Goal: Task Accomplishment & Management: Complete application form

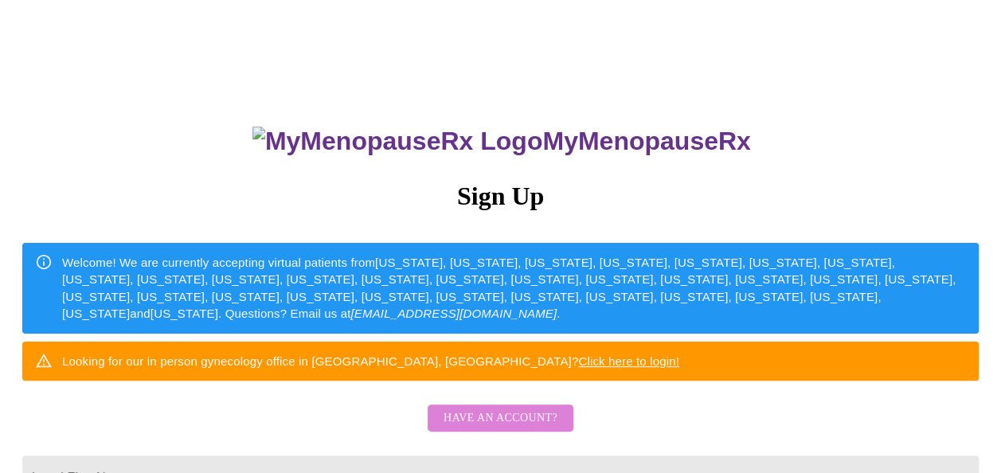
click at [502, 429] on span "Have an account?" at bounding box center [501, 419] width 114 height 20
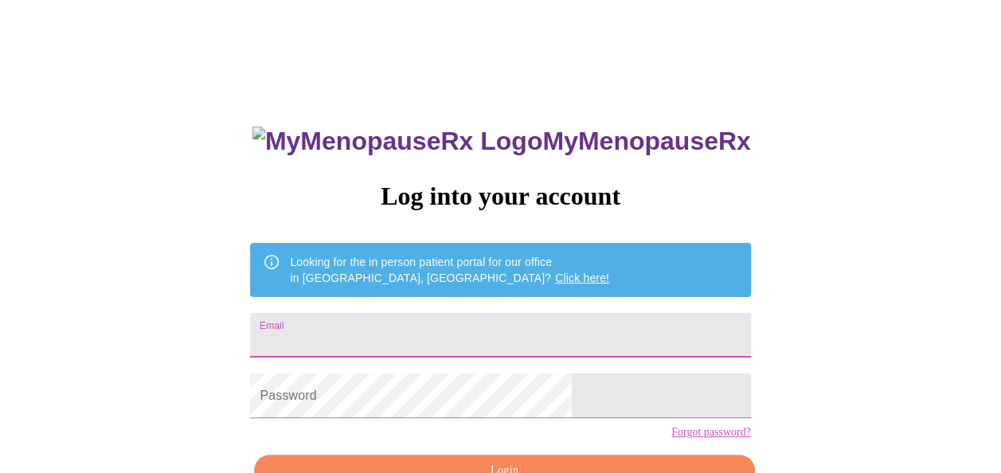
click at [461, 314] on input "Email" at bounding box center [500, 335] width 500 height 45
type input "arbor156@gmail.com"
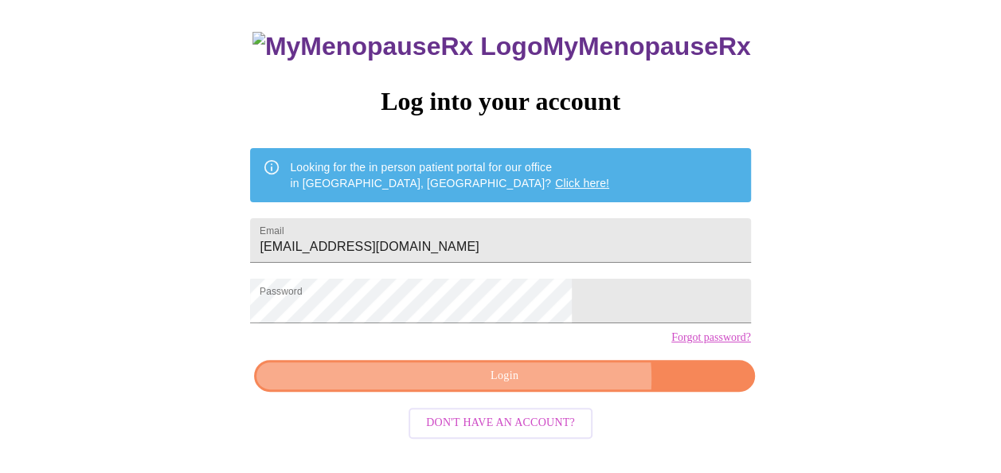
click at [542, 386] on span "Login" at bounding box center [504, 376] width 464 height 20
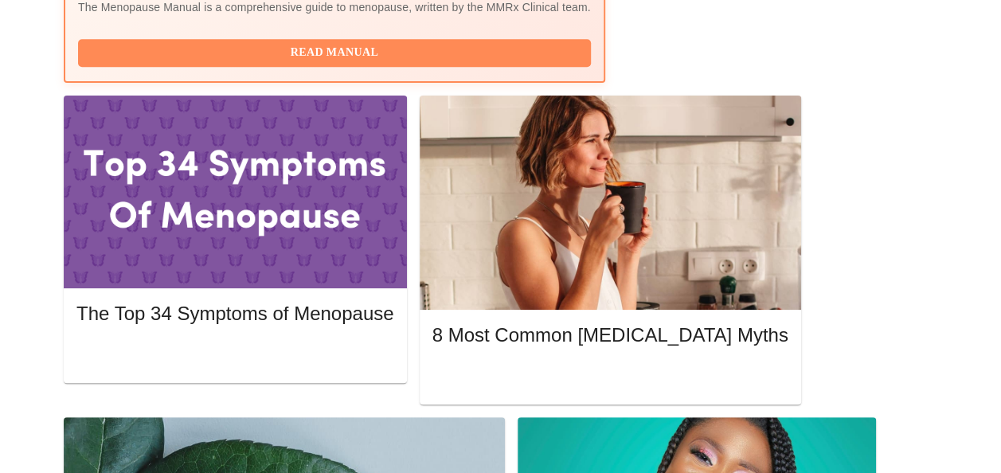
scroll to position [717, 0]
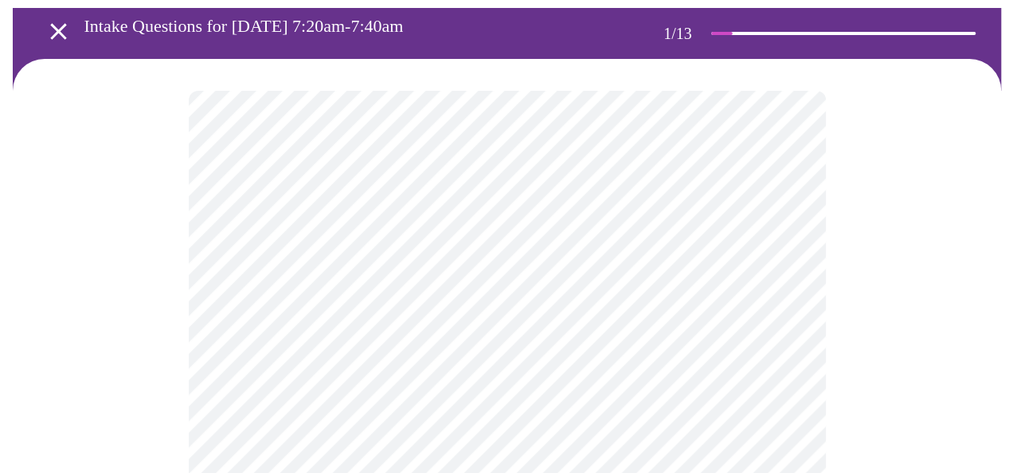
scroll to position [159, 0]
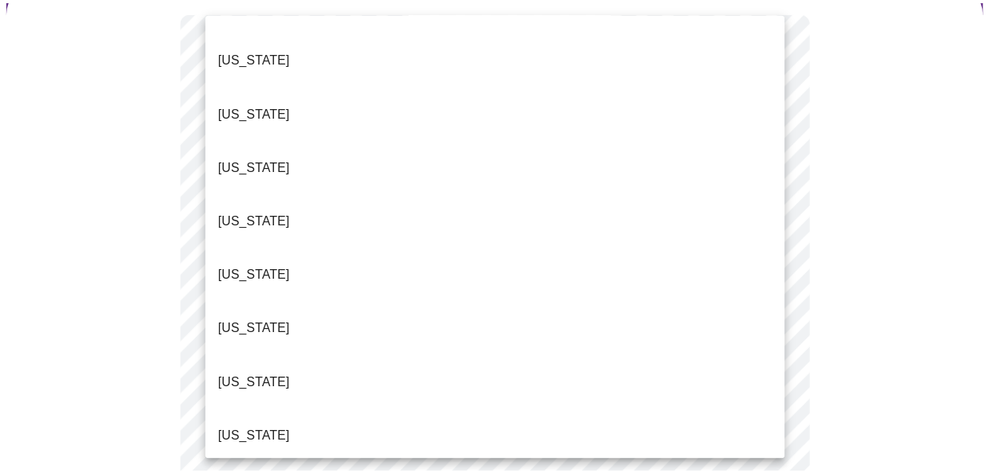
scroll to position [1636, 0]
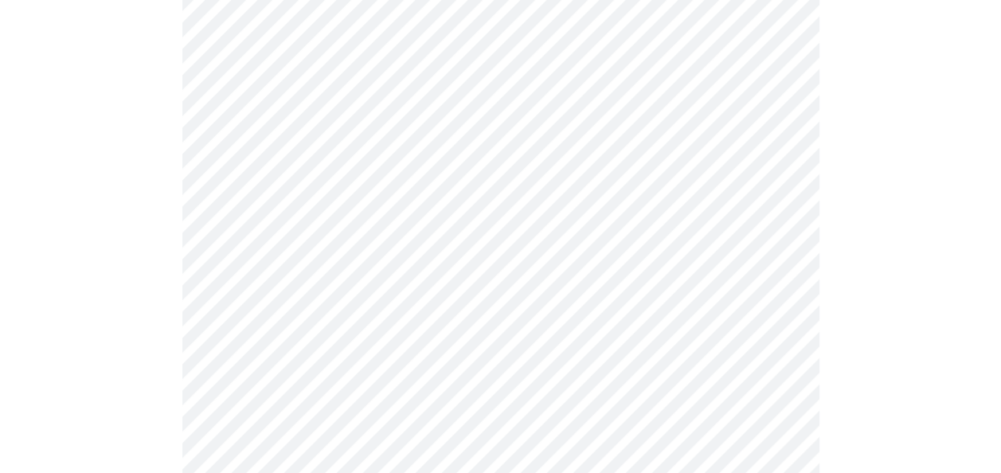
scroll to position [319, 0]
click at [376, 158] on body "MyMenopauseRx Appointments Messaging Labs Uploads Medications Community Refer a…" at bounding box center [506, 421] width 1001 height 1466
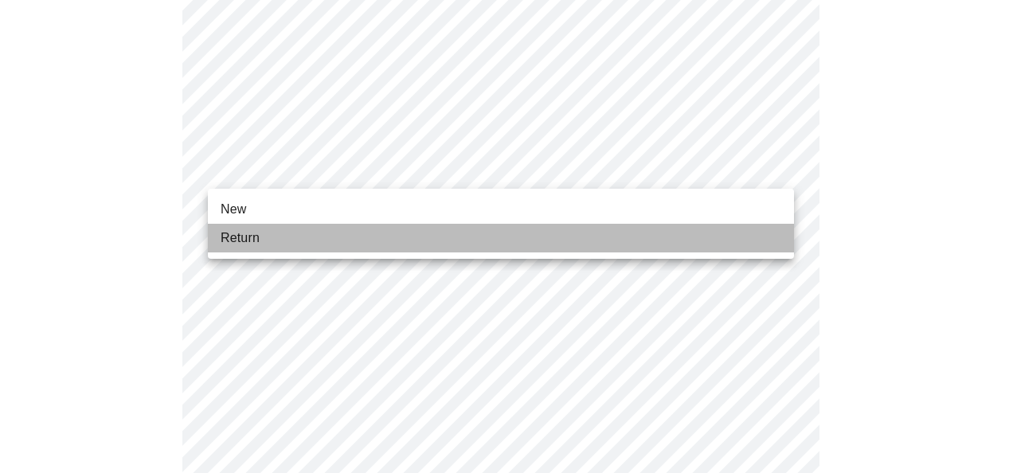
click at [317, 245] on li "Return" at bounding box center [501, 238] width 586 height 29
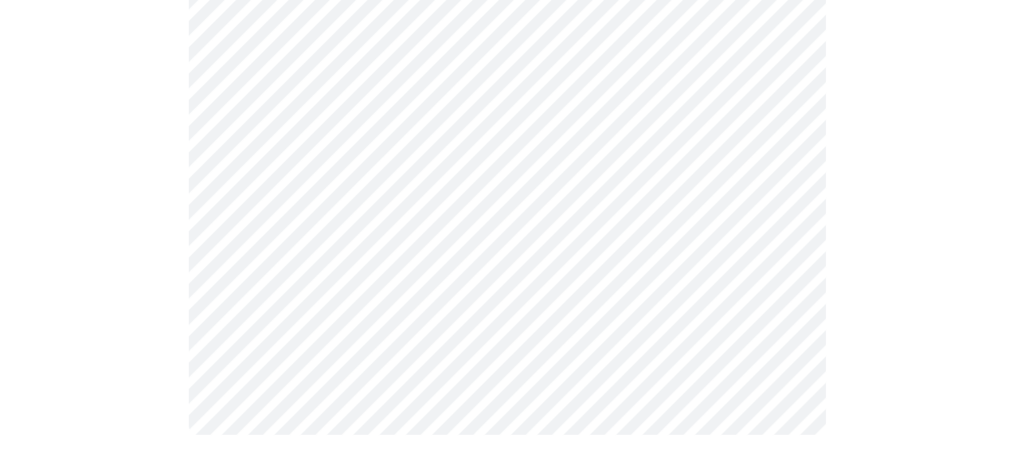
scroll to position [0, 0]
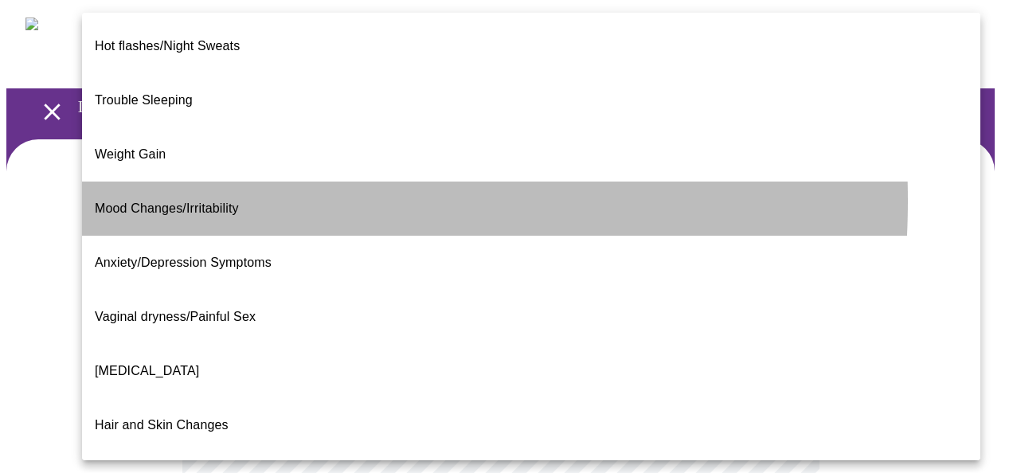
click at [169, 202] on span "Mood Changes/Irritability" at bounding box center [167, 209] width 144 height 14
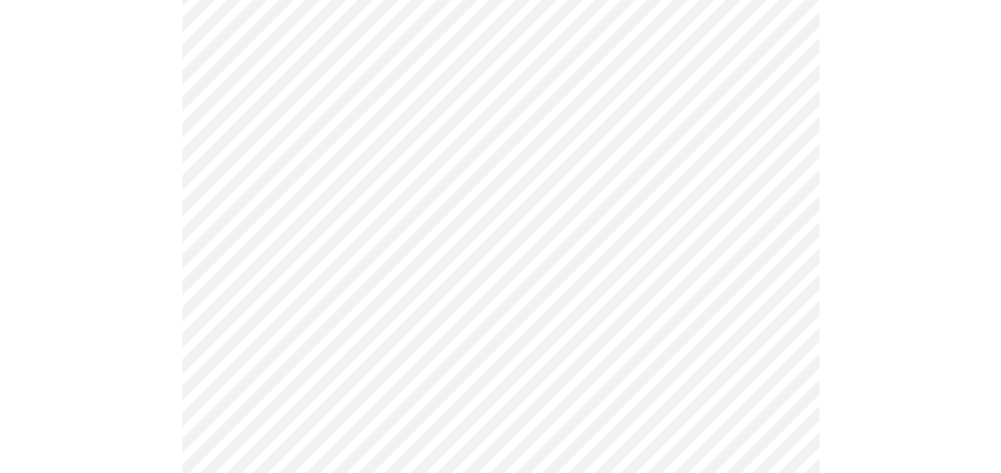
scroll to position [319, 0]
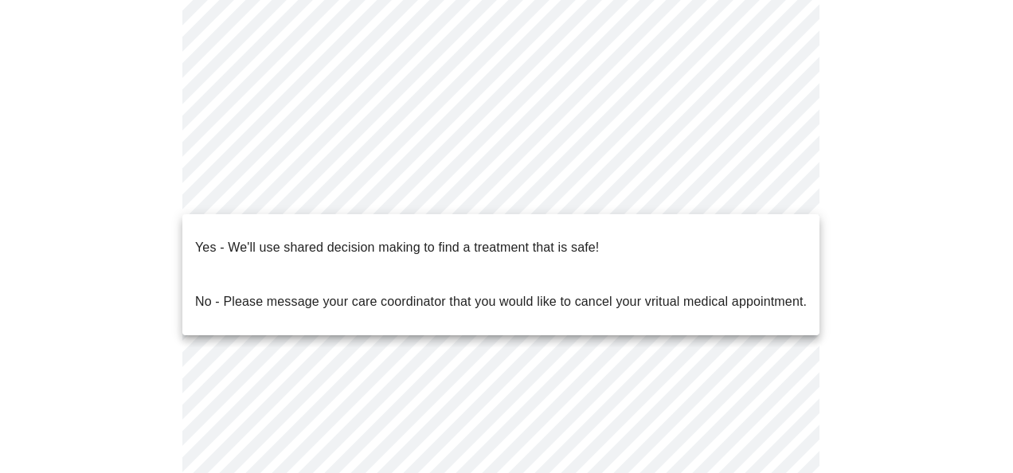
click at [781, 193] on body "MyMenopauseRx Appointments Messaging Labs Uploads Medications Community Refer a…" at bounding box center [506, 172] width 1001 height 969
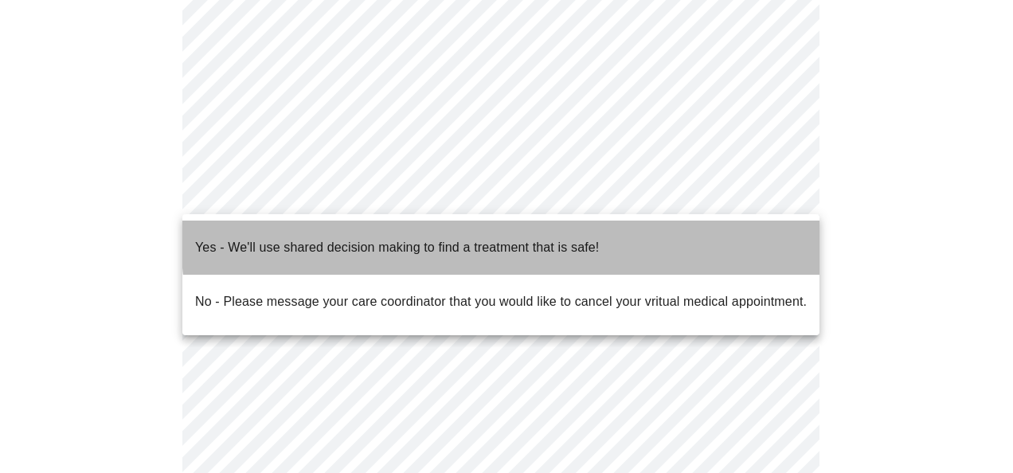
click at [605, 231] on li "Yes - We'll use shared decision making to find a treatment that is safe!" at bounding box center [500, 248] width 637 height 54
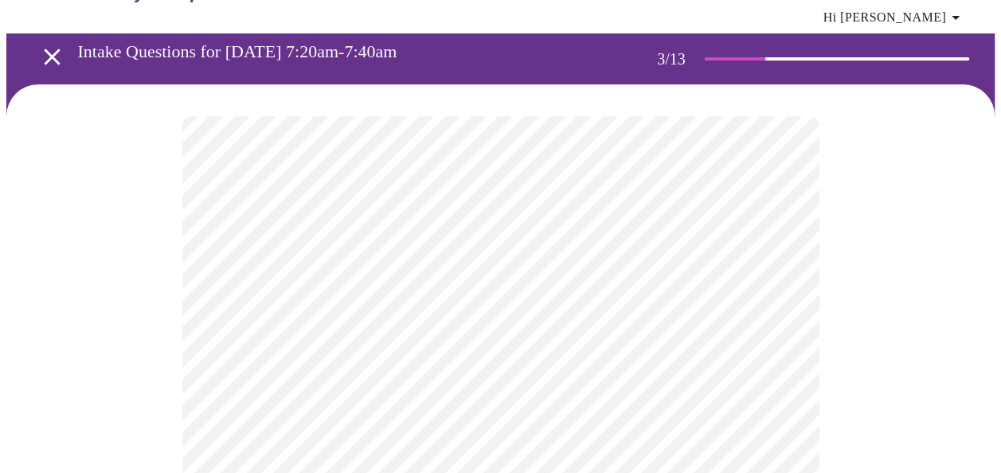
scroll to position [80, 0]
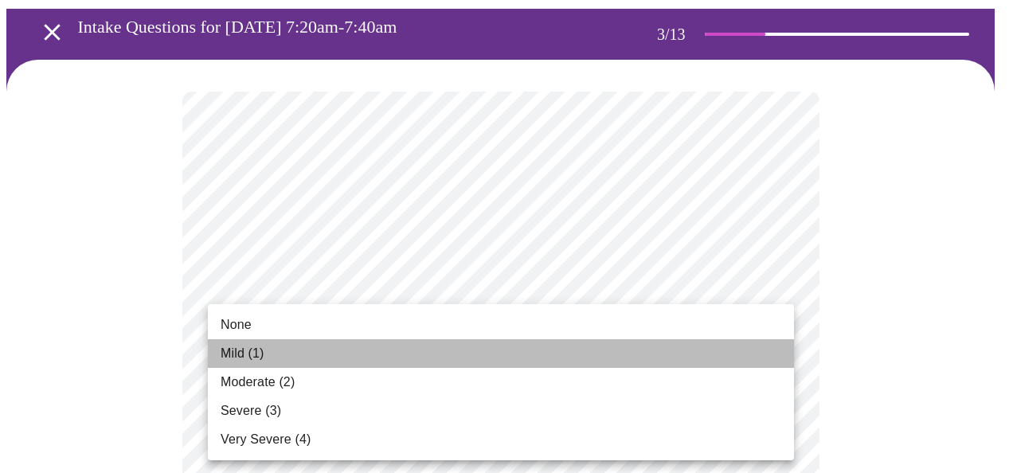
click at [723, 360] on li "Mild (1)" at bounding box center [501, 353] width 586 height 29
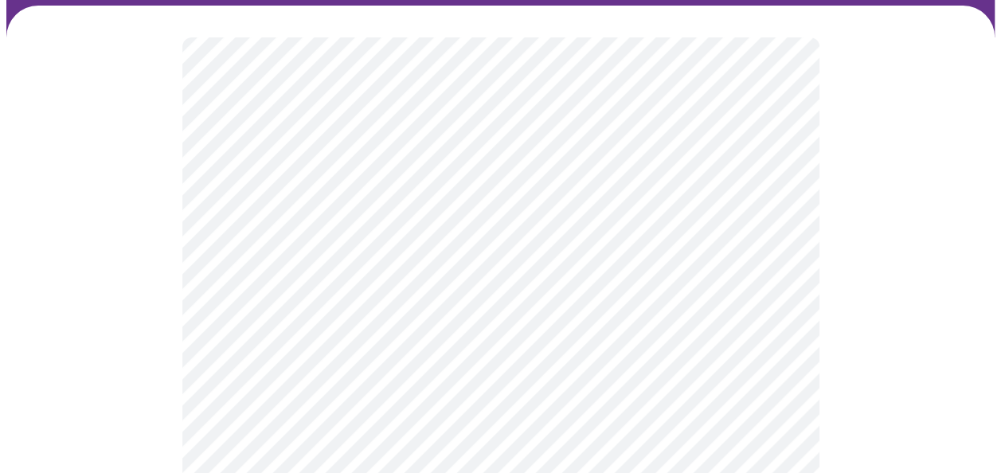
scroll to position [159, 0]
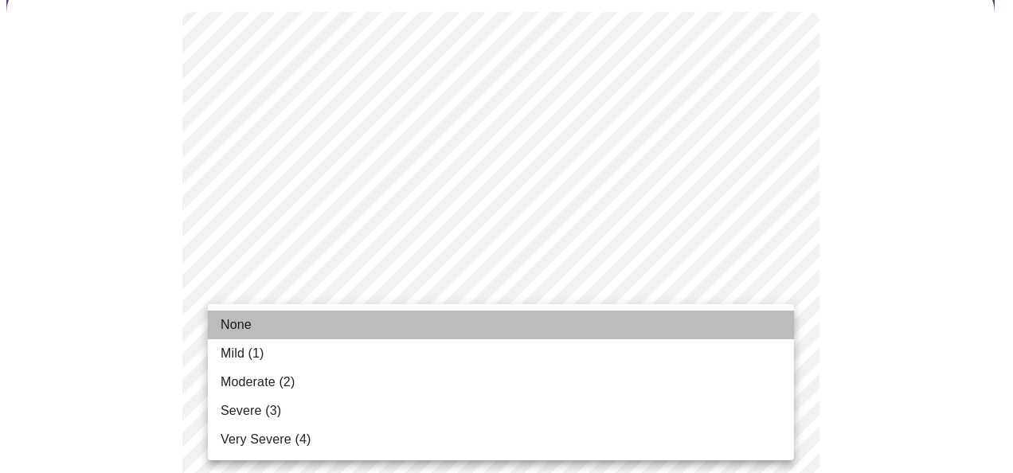
click at [735, 328] on li "None" at bounding box center [501, 325] width 586 height 29
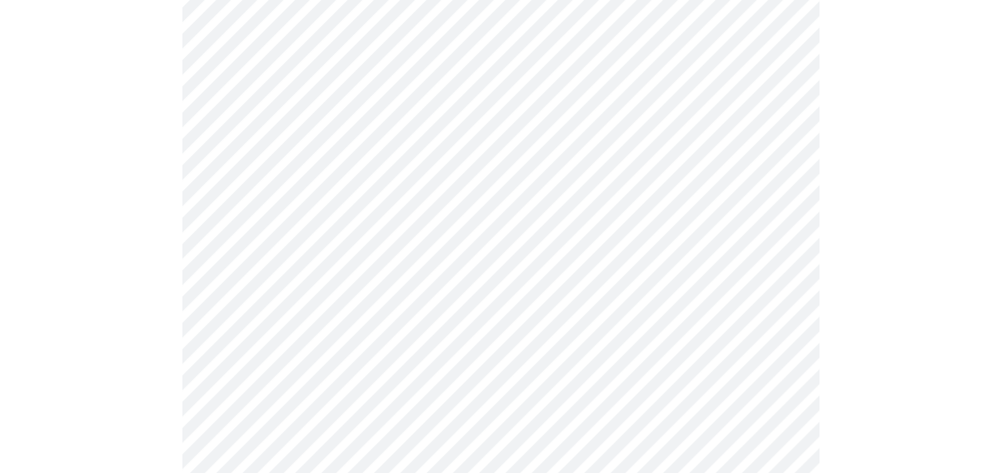
scroll to position [398, 0]
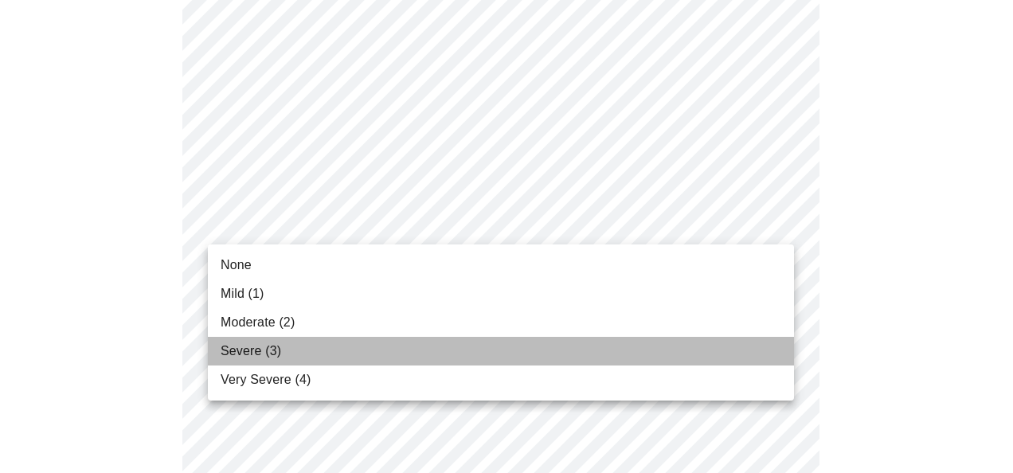
click at [511, 363] on li "Severe (3)" at bounding box center [501, 351] width 586 height 29
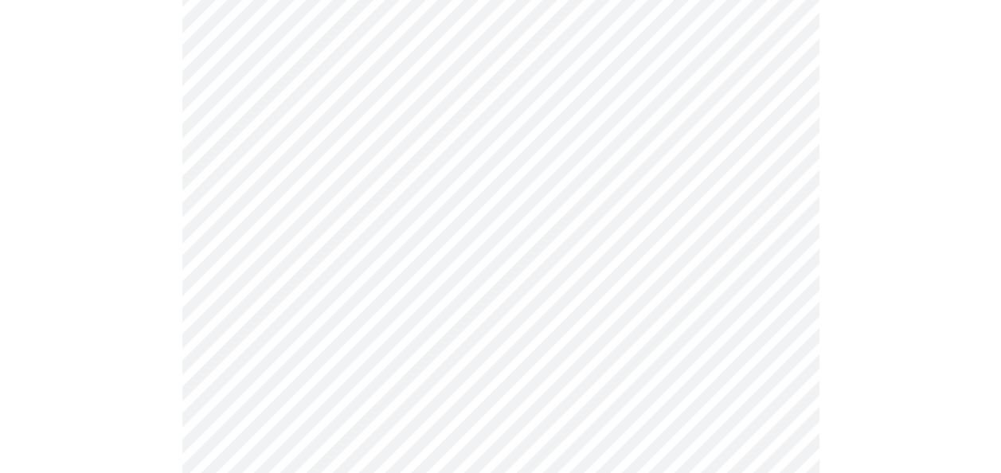
scroll to position [558, 0]
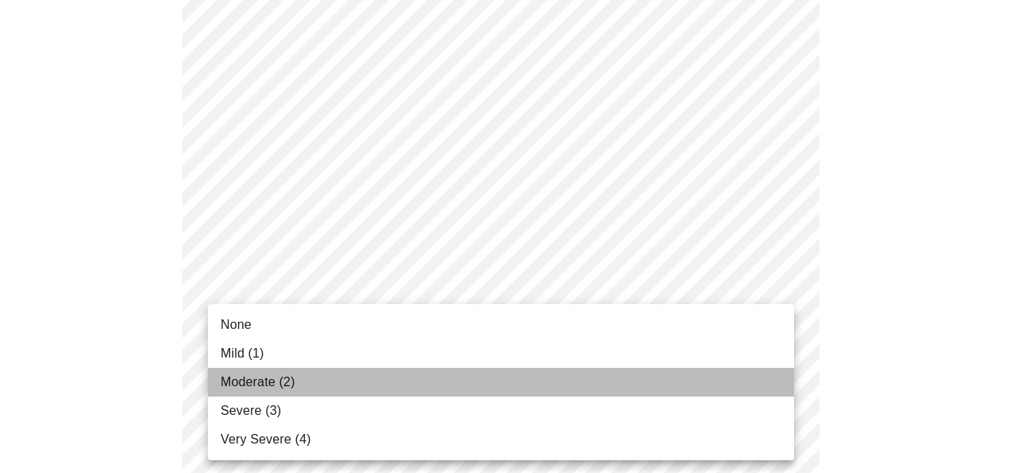
click at [738, 374] on li "Moderate (2)" at bounding box center [501, 382] width 586 height 29
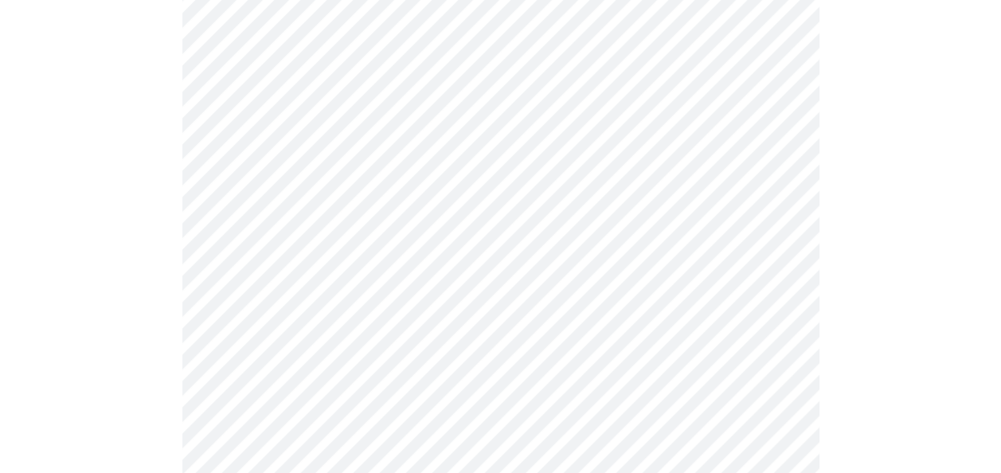
scroll to position [717, 0]
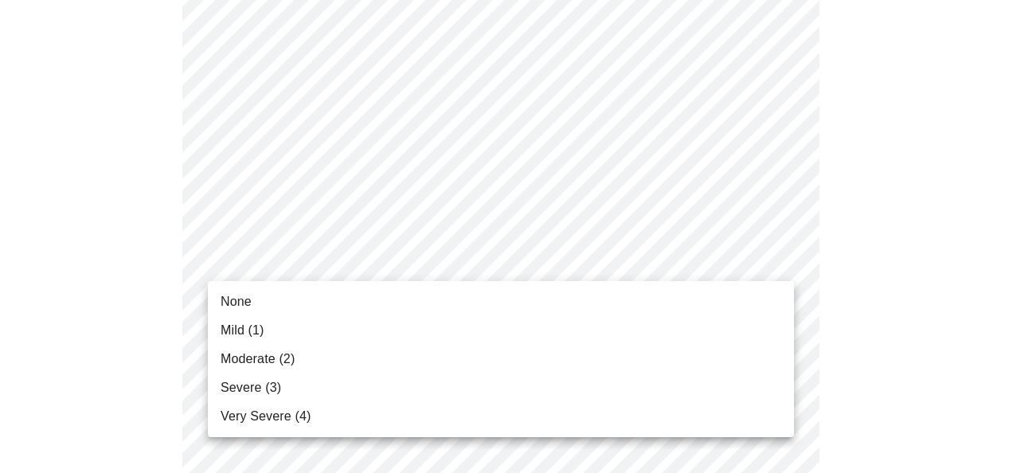
click at [781, 254] on body "MyMenopauseRx Appointments Messaging Labs Uploads Medications Community Refer a…" at bounding box center [506, 315] width 1001 height 2052
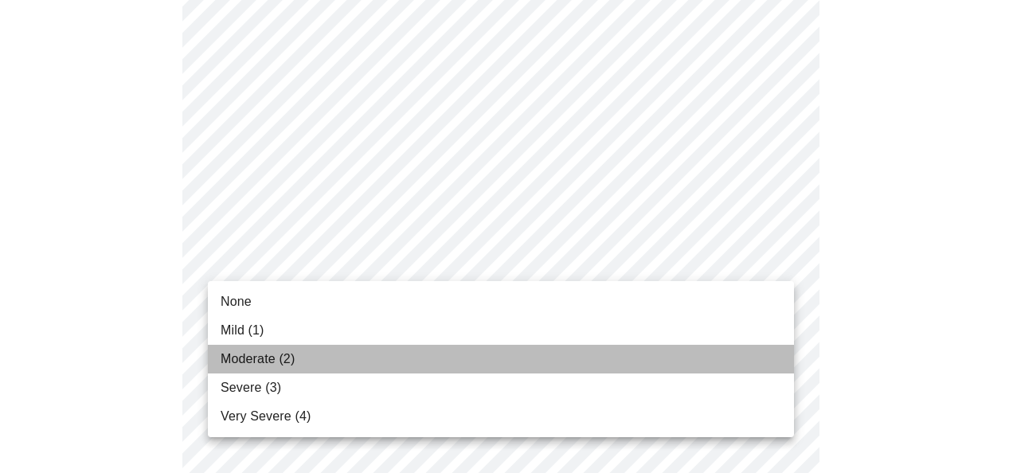
click at [724, 365] on li "Moderate (2)" at bounding box center [501, 359] width 586 height 29
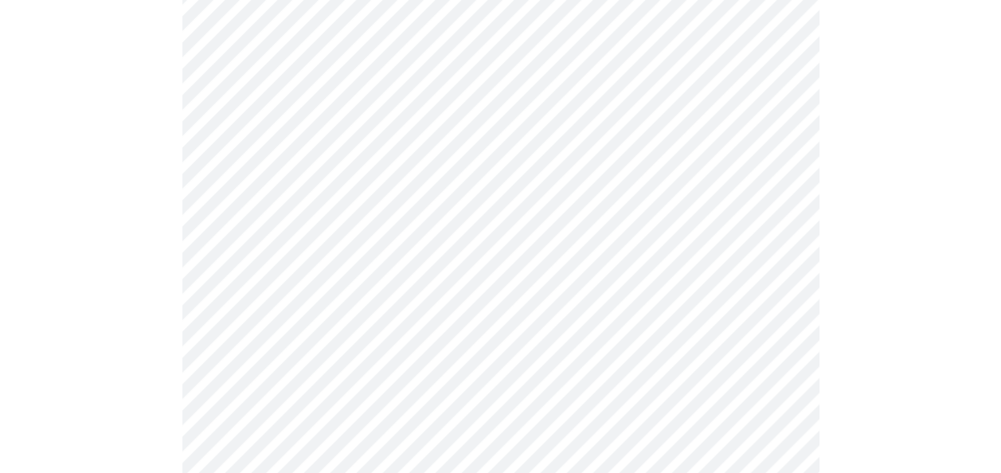
scroll to position [876, 0]
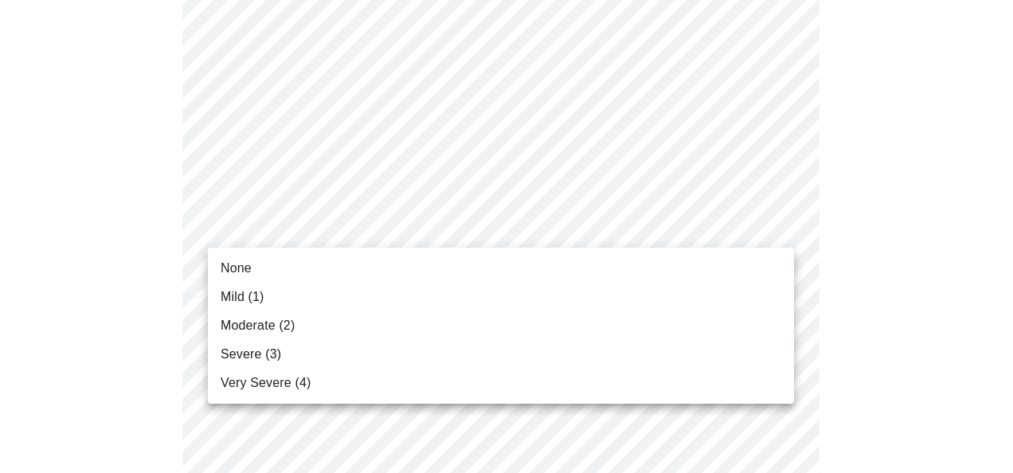
click at [776, 233] on body "MyMenopauseRx Appointments Messaging Labs Uploads Medications Community Refer a…" at bounding box center [506, 145] width 1001 height 2030
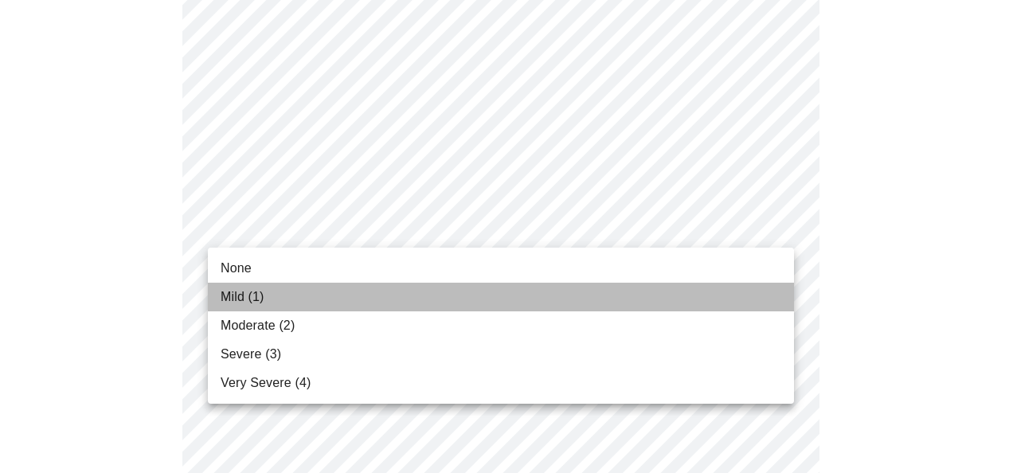
click at [723, 288] on li "Mild (1)" at bounding box center [501, 297] width 586 height 29
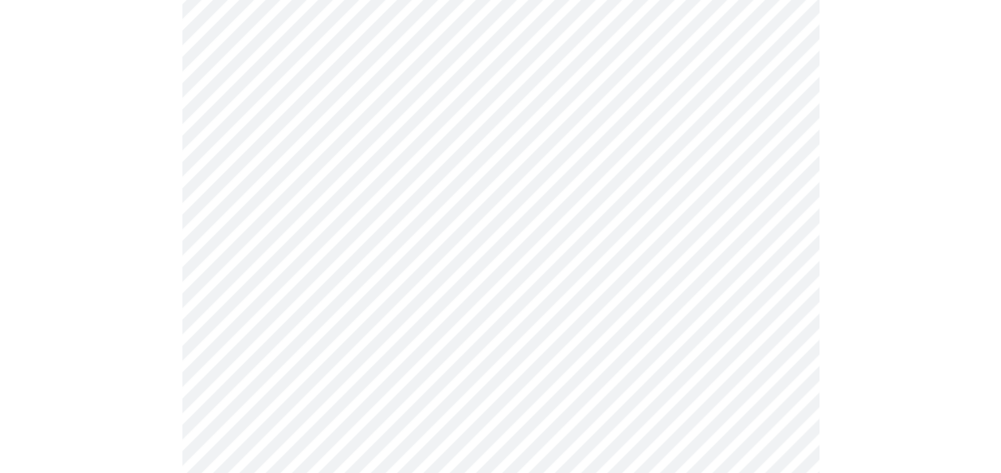
scroll to position [1036, 0]
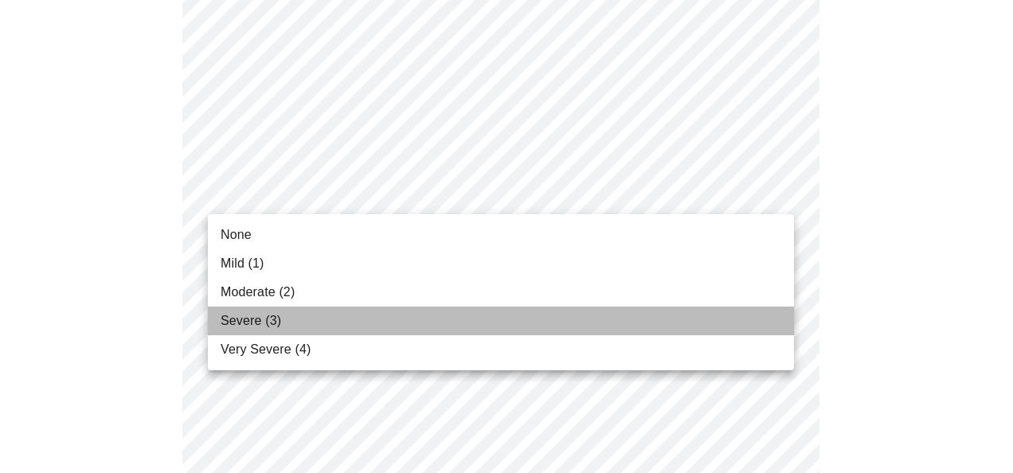
click at [693, 318] on li "Severe (3)" at bounding box center [501, 321] width 586 height 29
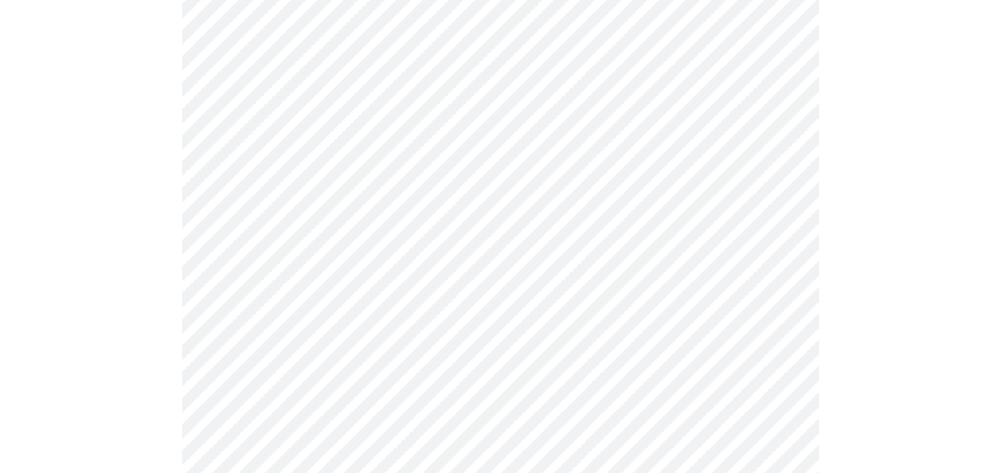
scroll to position [1115, 0]
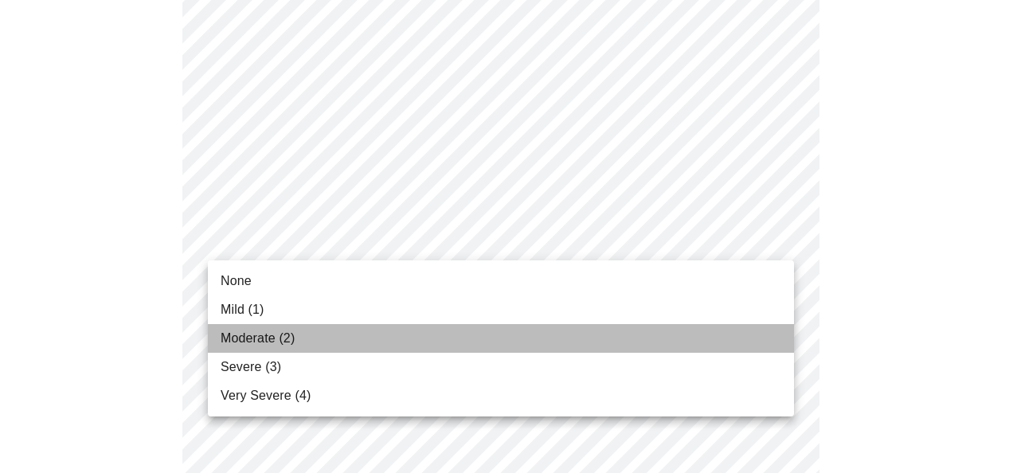
click at [695, 348] on li "Moderate (2)" at bounding box center [501, 338] width 586 height 29
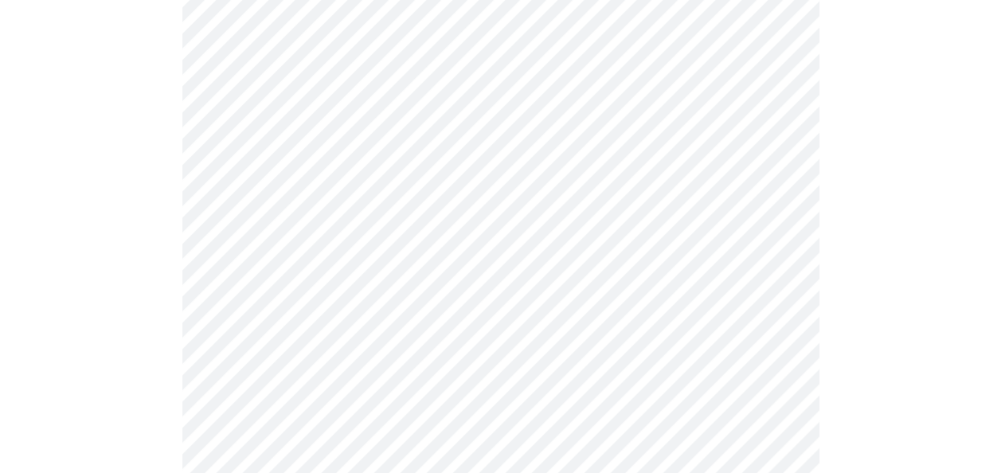
scroll to position [1275, 0]
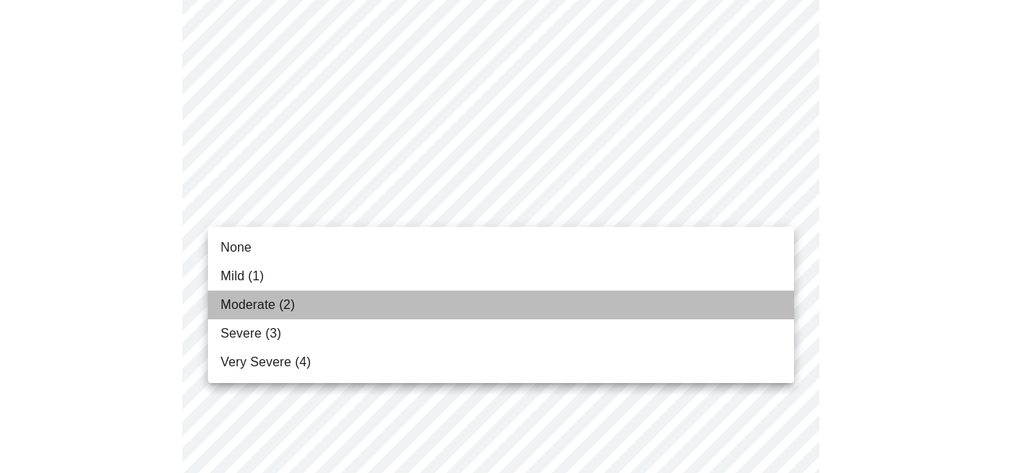
click at [681, 317] on li "Moderate (2)" at bounding box center [501, 305] width 586 height 29
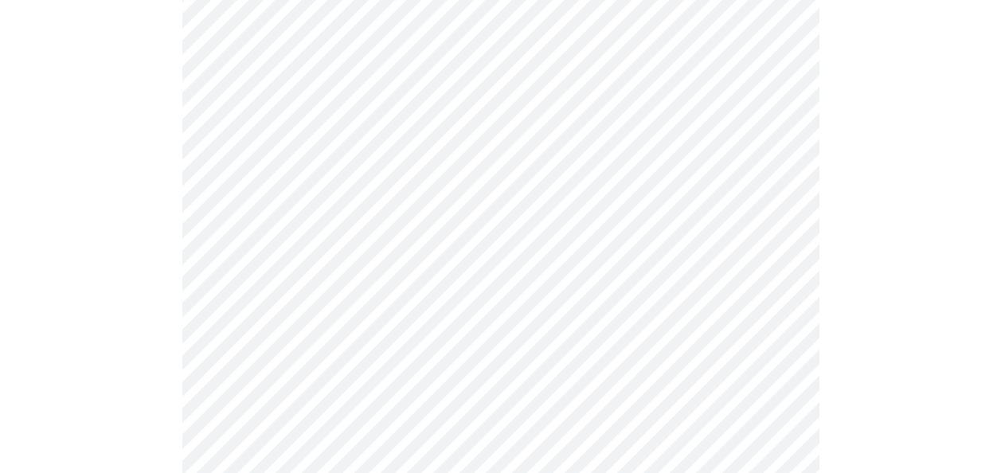
scroll to position [1434, 0]
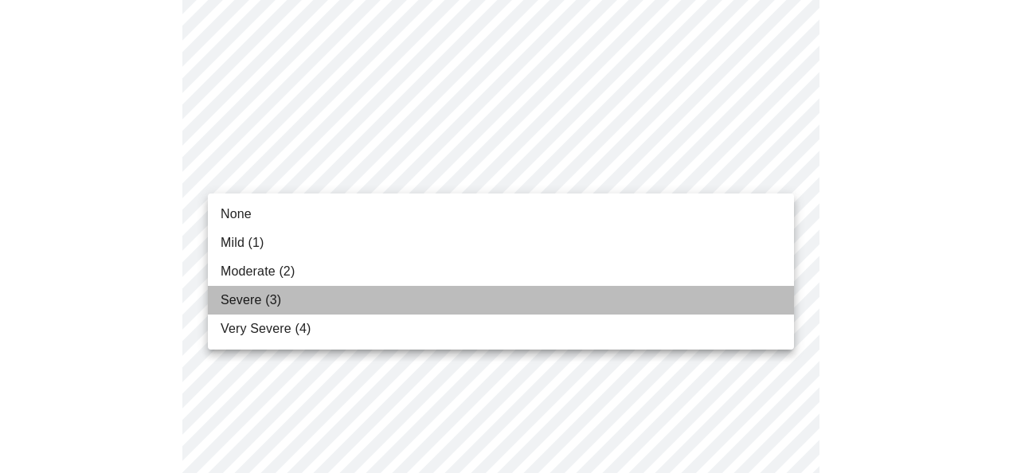
click at [640, 295] on li "Severe (3)" at bounding box center [501, 300] width 586 height 29
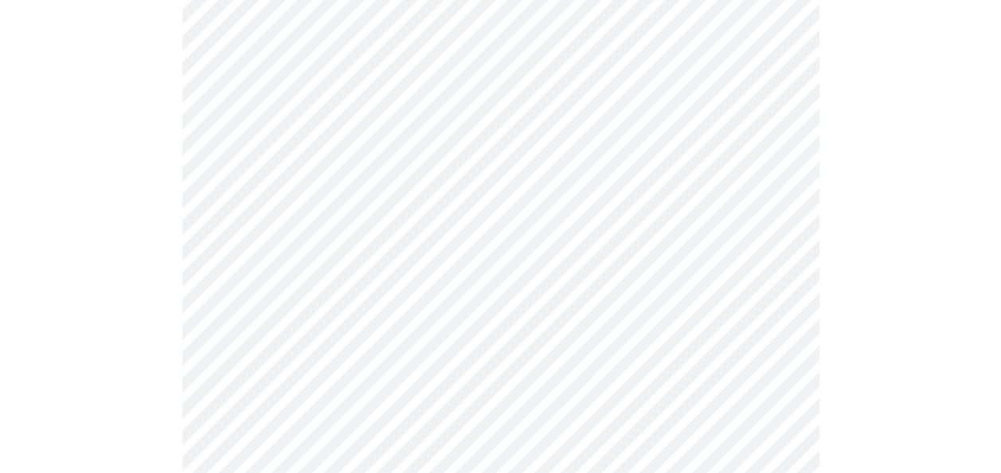
scroll to position [558, 0]
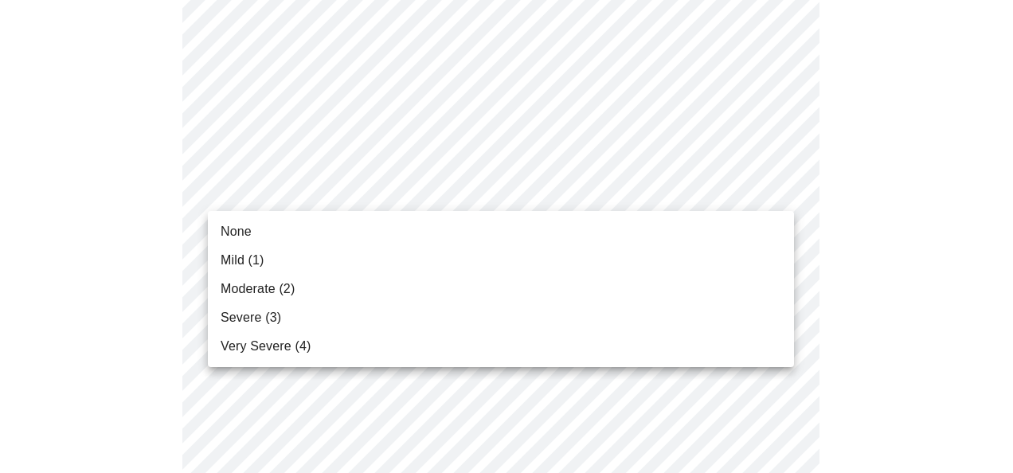
click at [778, 189] on body "MyMenopauseRx Appointments Messaging Labs Uploads Medications Community Refer a…" at bounding box center [506, 408] width 1001 height 1918
click at [715, 288] on li "Moderate (2)" at bounding box center [501, 289] width 586 height 29
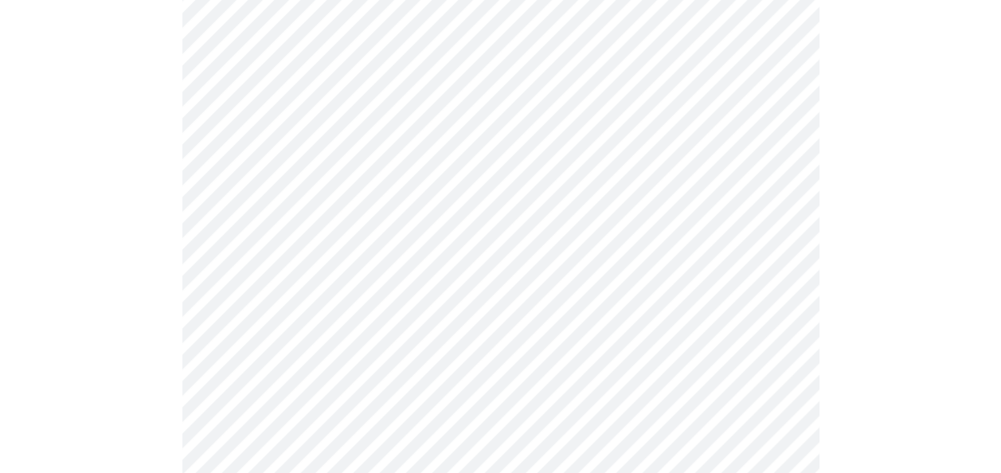
scroll to position [717, 0]
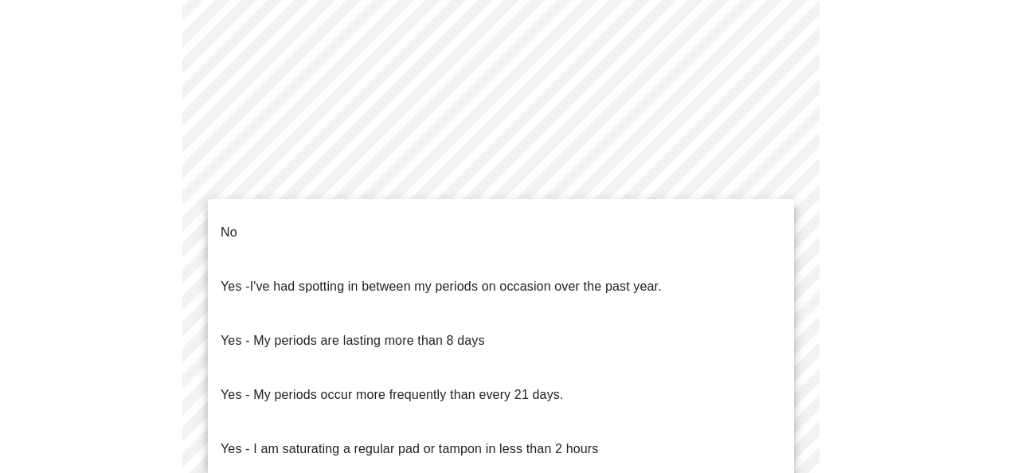
click at [778, 267] on body "MyMenopauseRx Appointments Messaging Labs Uploads Medications Community Refer a…" at bounding box center [506, 85] width 1001 height 1592
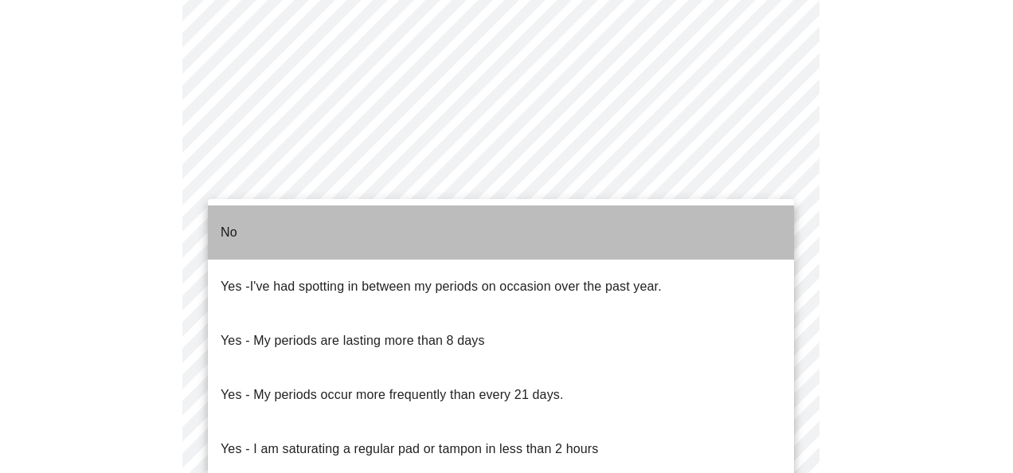
click at [671, 232] on li "No" at bounding box center [501, 233] width 586 height 54
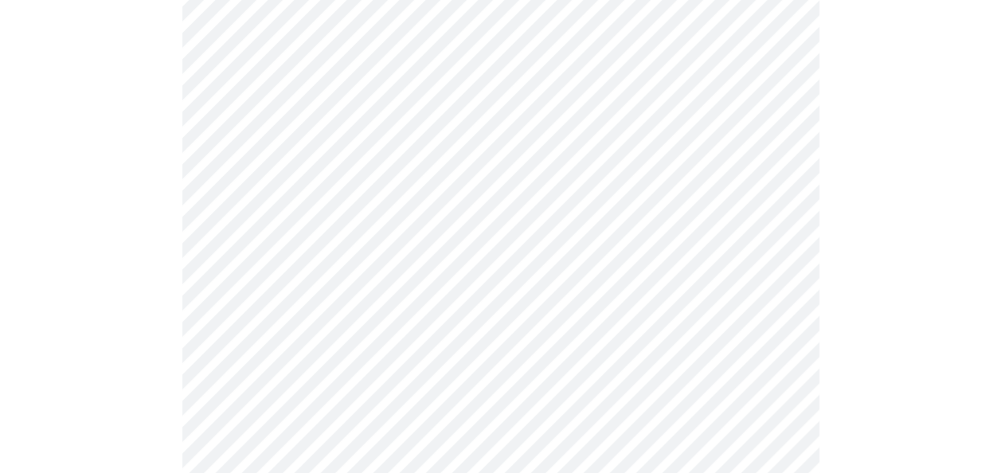
scroll to position [797, 0]
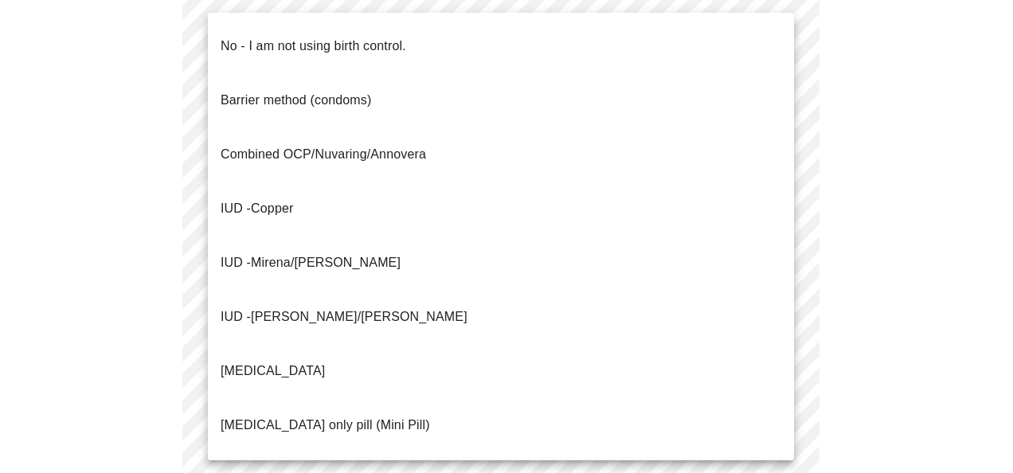
click at [789, 304] on body "MyMenopauseRx Appointments Messaging Labs Uploads Medications Community Refer a…" at bounding box center [506, 2] width 1001 height 1584
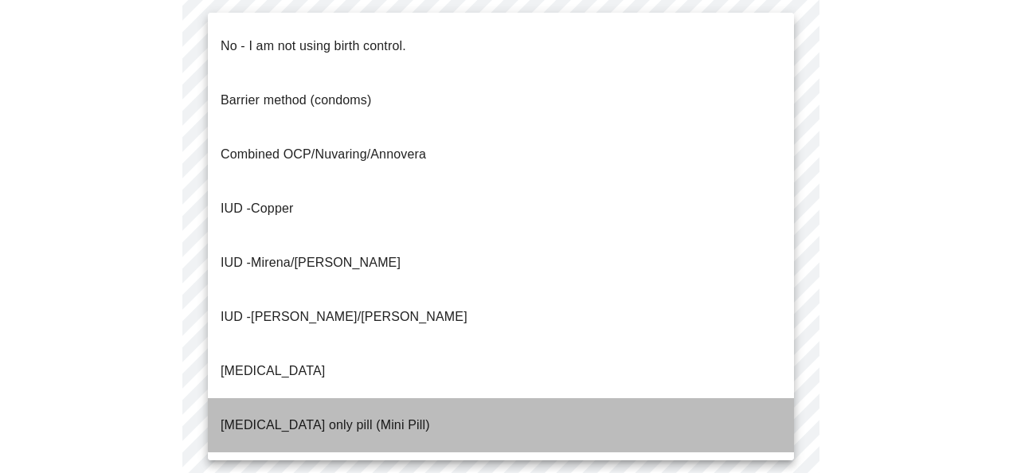
click at [621, 398] on li "Progesterone only pill (Mini Pill)" at bounding box center [501, 425] width 586 height 54
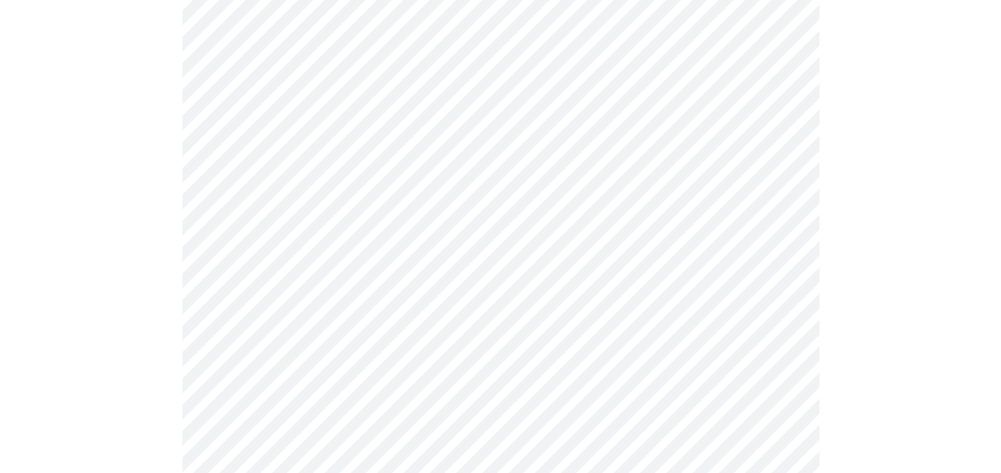
scroll to position [956, 0]
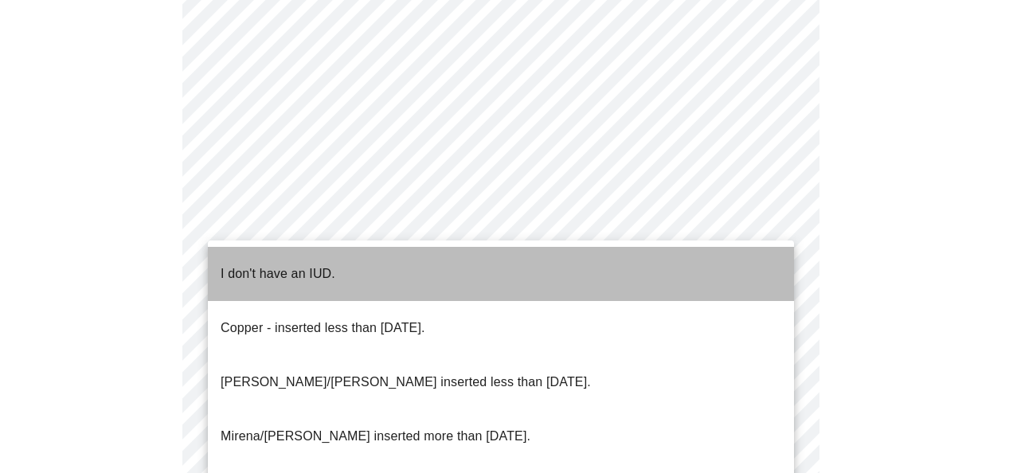
click at [598, 279] on li "I don't have an IUD." at bounding box center [501, 274] width 586 height 54
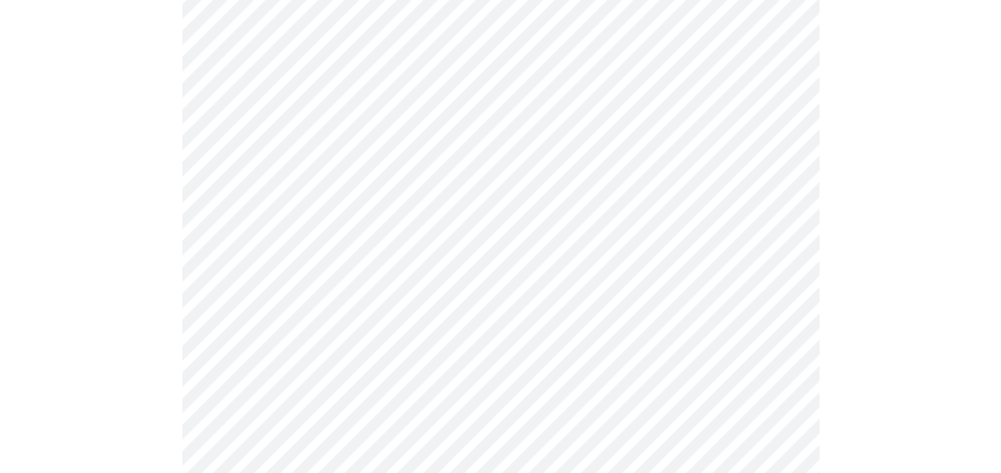
scroll to position [1036, 0]
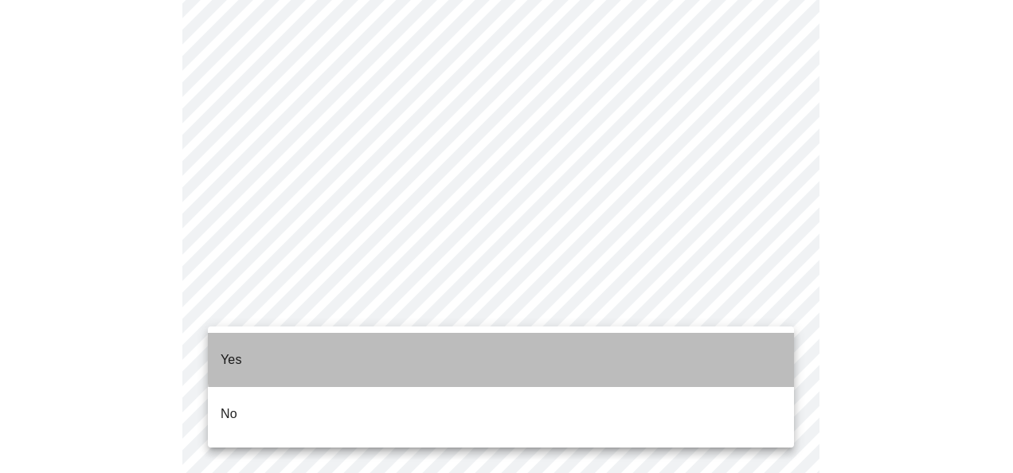
click at [734, 343] on li "Yes" at bounding box center [501, 360] width 586 height 54
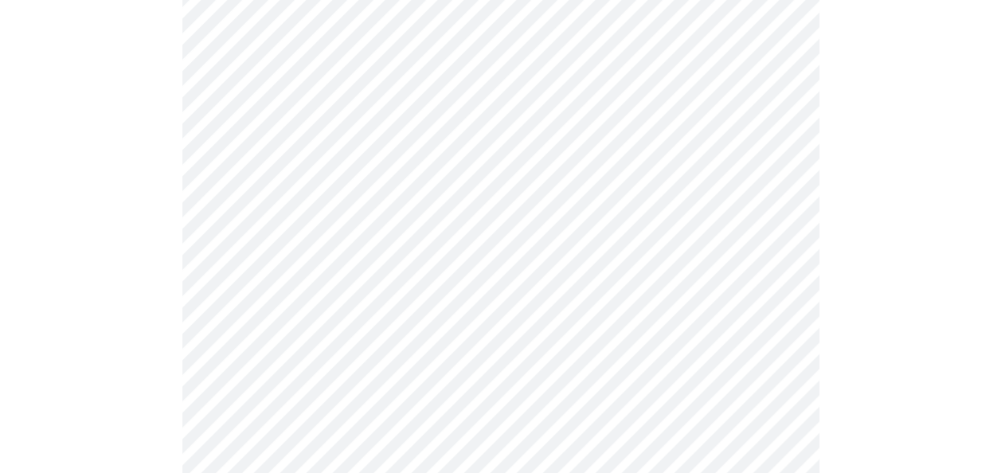
scroll to position [239, 0]
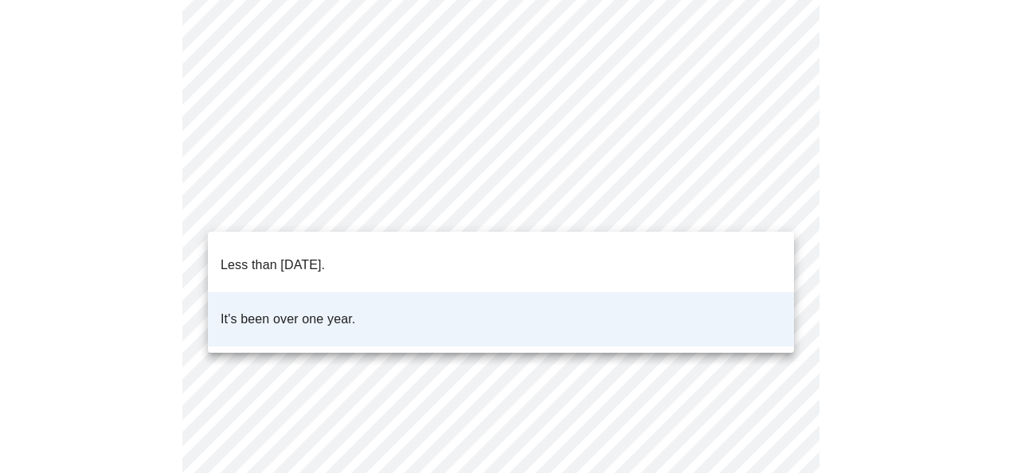
click at [774, 208] on body "MyMenopauseRx Appointments Messaging Labs Uploads Medications Community Refer a…" at bounding box center [506, 367] width 1001 height 1200
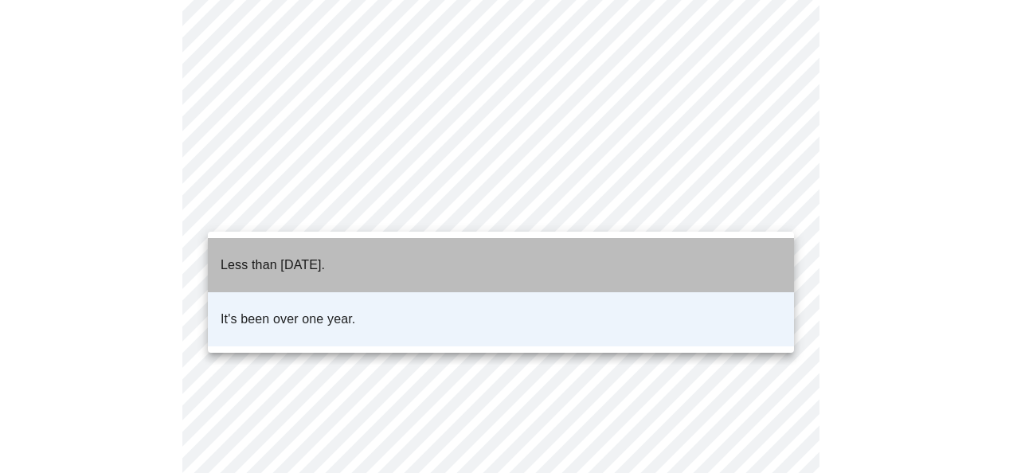
click at [604, 262] on li "Less than one year ago." at bounding box center [501, 265] width 586 height 54
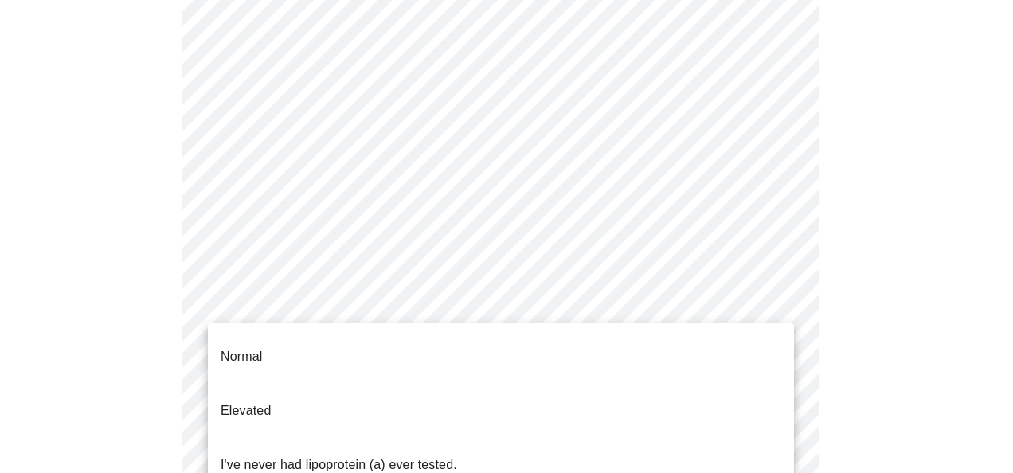
click at [588, 330] on body "MyMenopauseRx Appointments Messaging Labs Uploads Medications Community Refer a…" at bounding box center [506, 367] width 1001 height 1200
click at [845, 264] on div at bounding box center [506, 236] width 1013 height 473
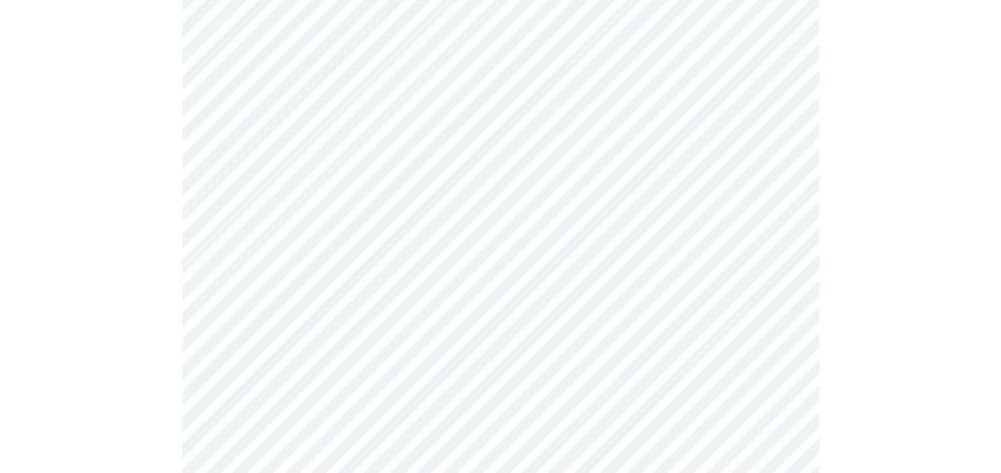
scroll to position [319, 0]
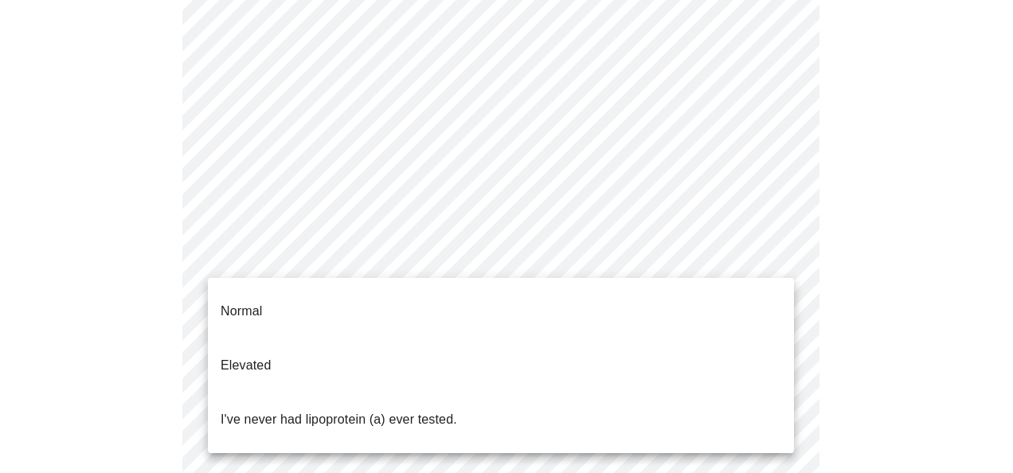
click at [768, 249] on body "MyMenopauseRx Appointments Messaging Labs Uploads Medications Community Refer a…" at bounding box center [506, 288] width 1001 height 1200
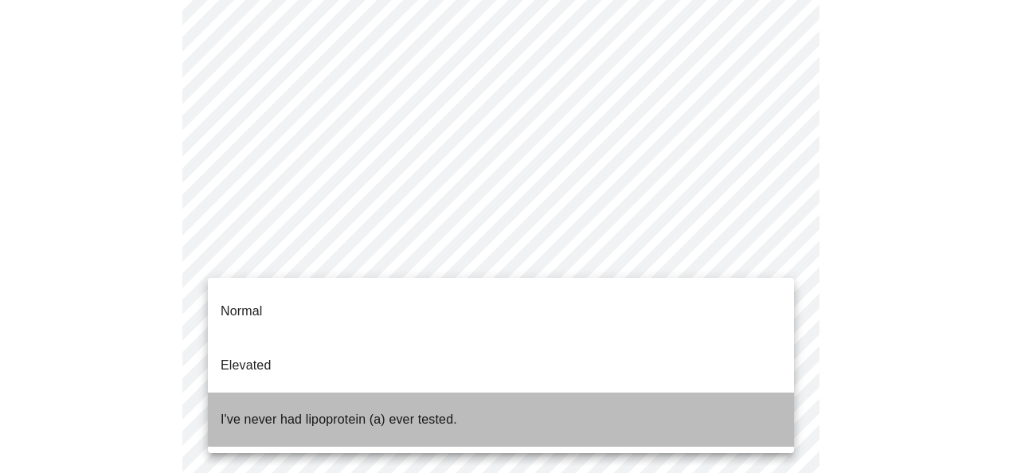
click at [532, 393] on li "I've never had lipoprotein (a) ever tested." at bounding box center [501, 420] width 586 height 54
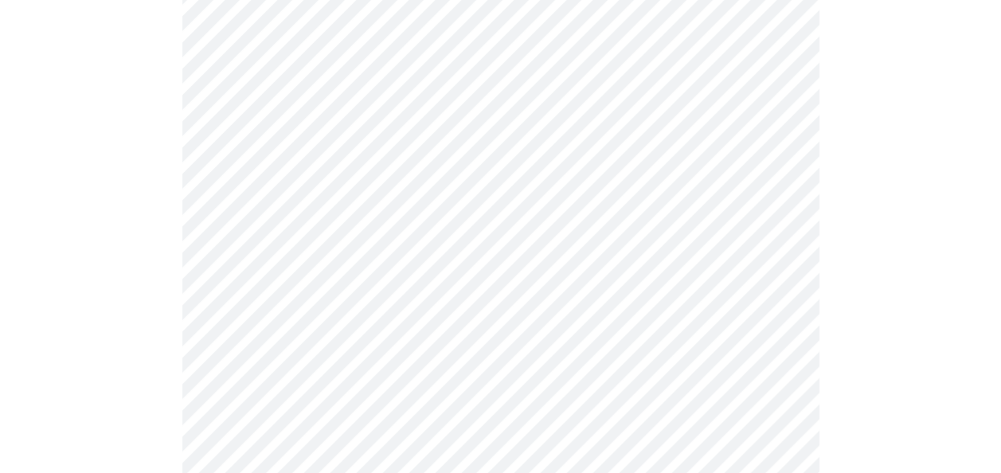
scroll to position [4222, 0]
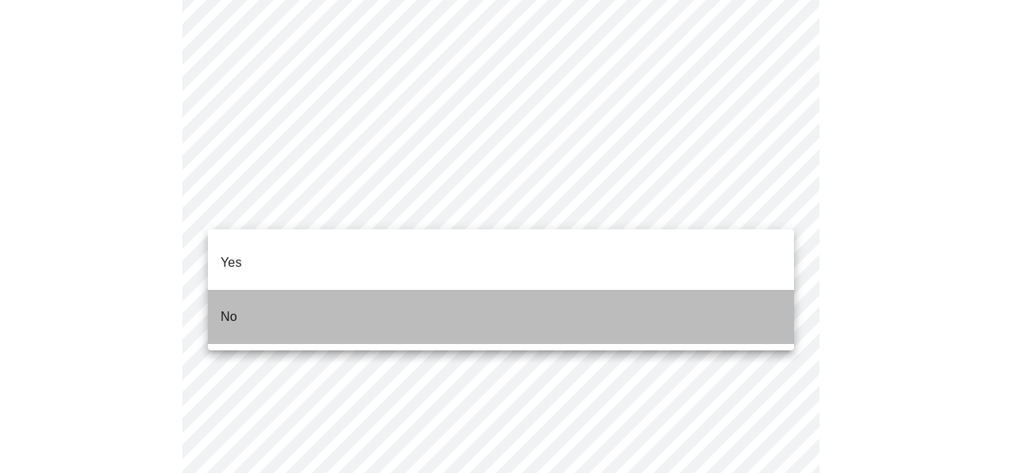
click at [754, 300] on li "No" at bounding box center [501, 317] width 586 height 54
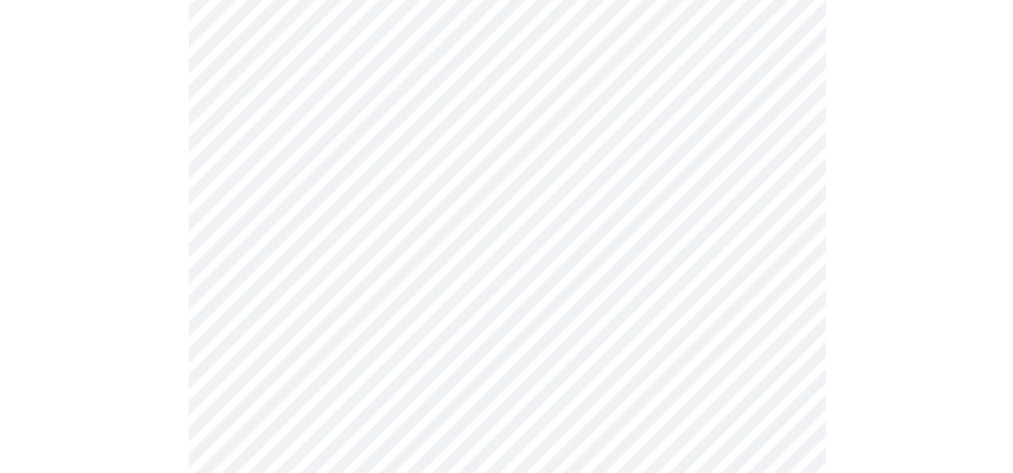
scroll to position [319, 0]
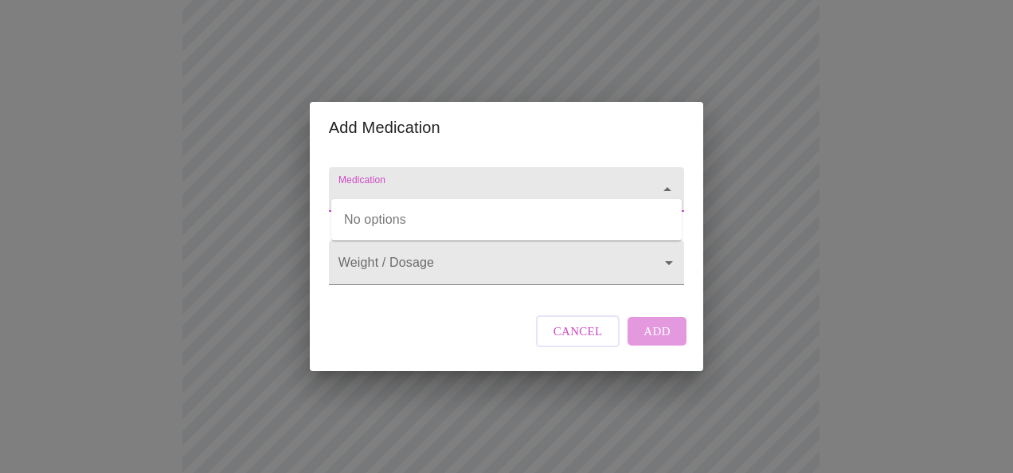
click at [551, 182] on input "Medication" at bounding box center [483, 196] width 297 height 29
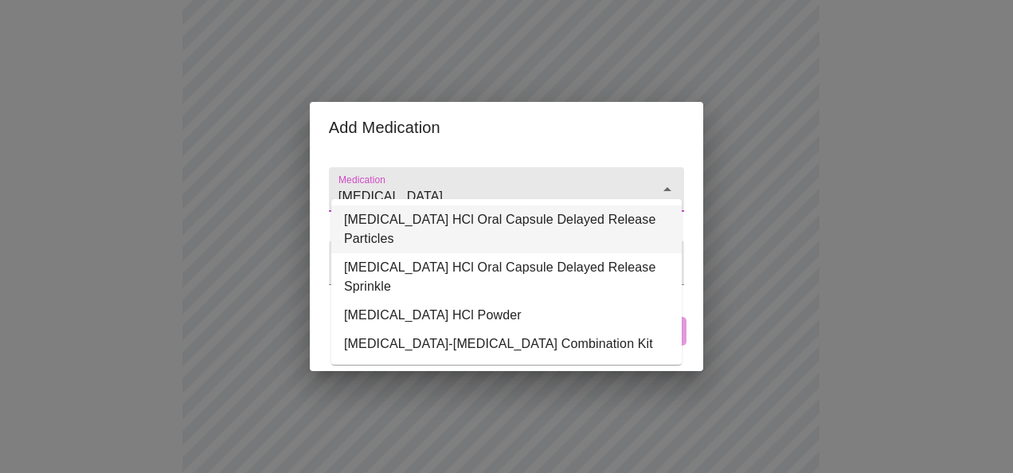
click at [540, 225] on li "DULoxetine HCl Oral Capsule Delayed Release Particles" at bounding box center [506, 230] width 351 height 48
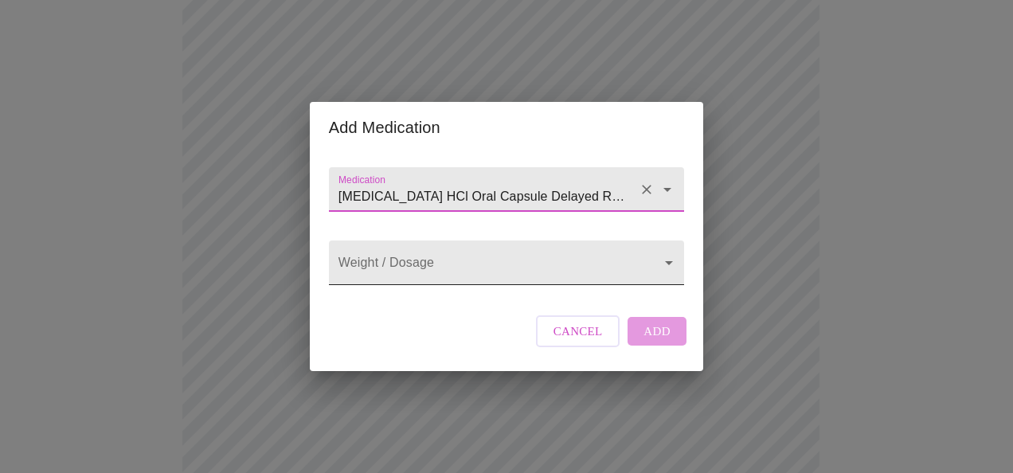
type input "DULoxetine HCl Oral Capsule Delayed Release Particles"
click at [535, 271] on body "MyMenopauseRx Appointments Messaging Labs Uploads Medications Community Refer a…" at bounding box center [506, 402] width 1001 height 1428
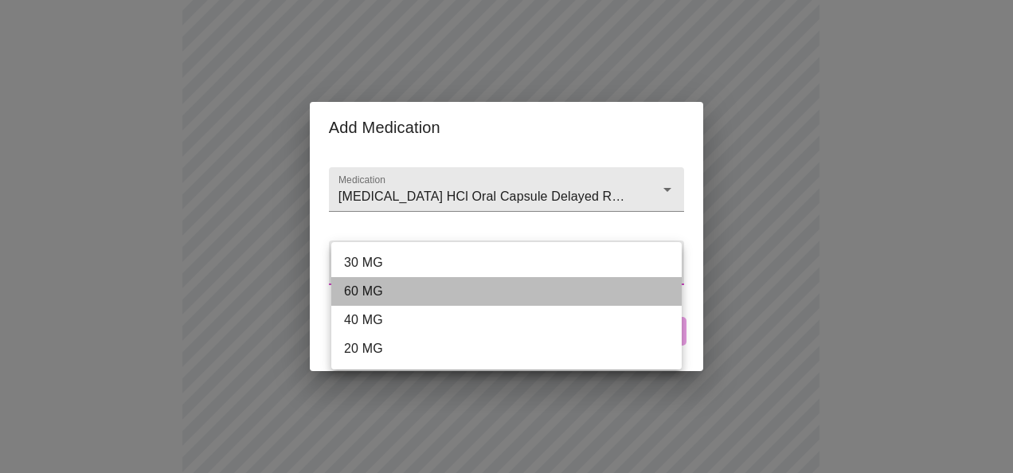
click at [499, 290] on li "60 MG" at bounding box center [506, 291] width 351 height 29
type input "60 MG"
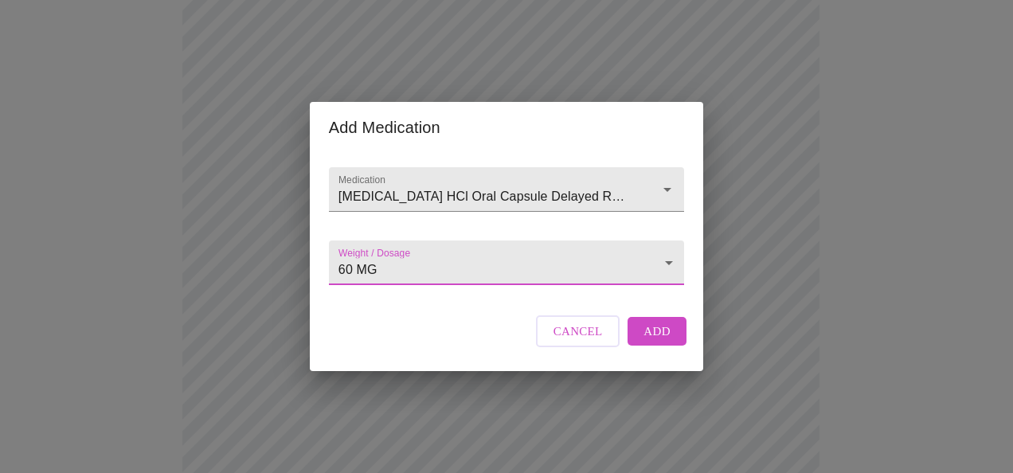
click at [625, 261] on body "MyMenopauseRx Appointments Messaging Labs Uploads Medications Community Refer a…" at bounding box center [506, 402] width 1001 height 1428
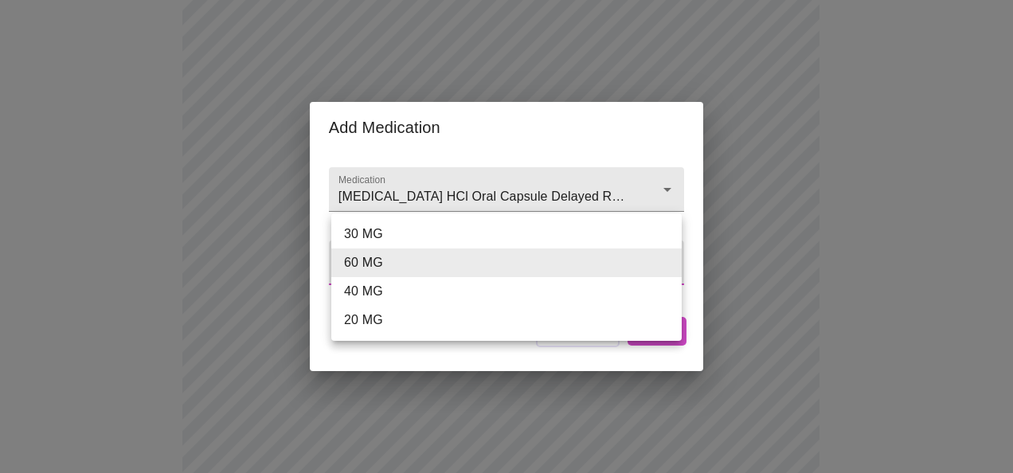
click at [559, 174] on div at bounding box center [506, 236] width 1013 height 473
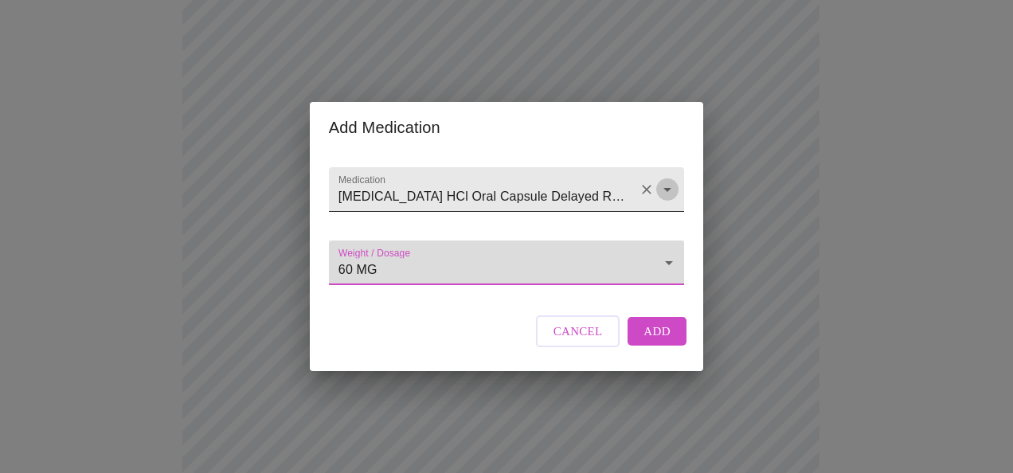
click at [661, 180] on icon "Open" at bounding box center [667, 189] width 19 height 19
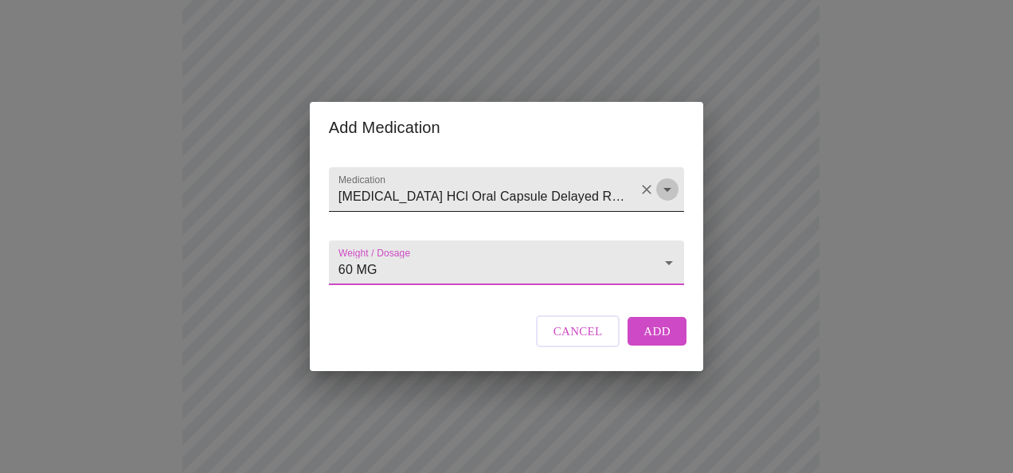
scroll to position [0, 32]
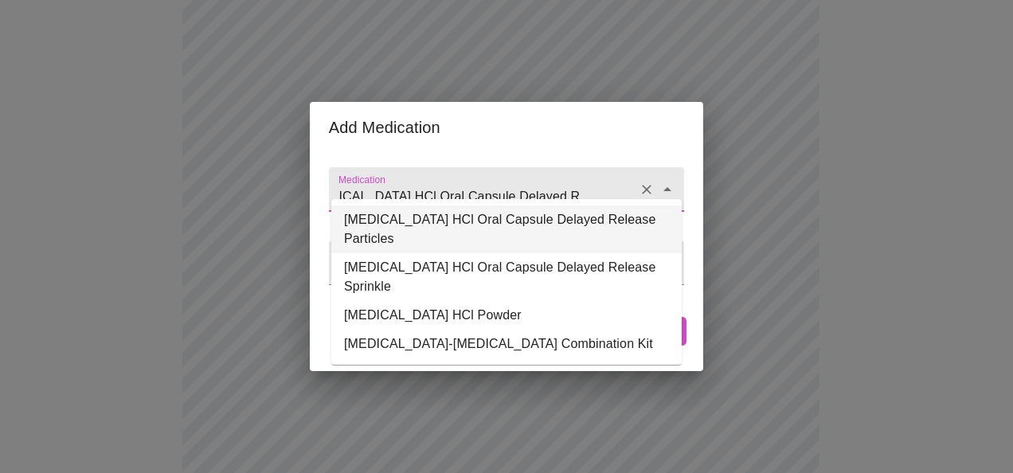
click at [572, 222] on li "DULoxetine HCl Oral Capsule Delayed Release Particles" at bounding box center [506, 230] width 351 height 48
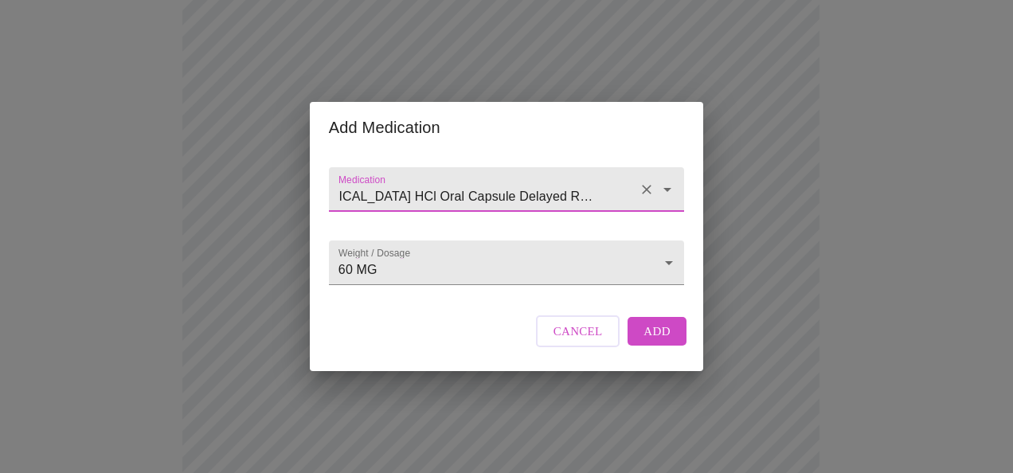
click at [651, 182] on icon "Clear" at bounding box center [647, 190] width 16 height 16
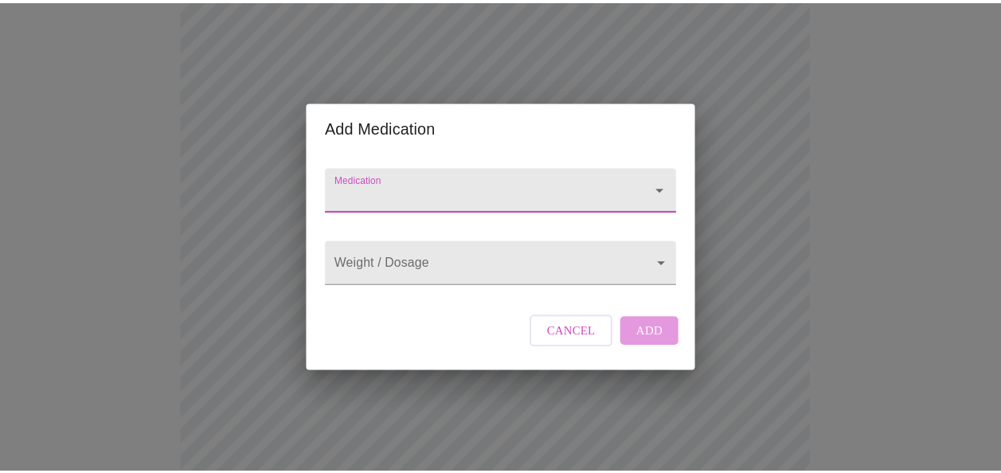
scroll to position [0, 0]
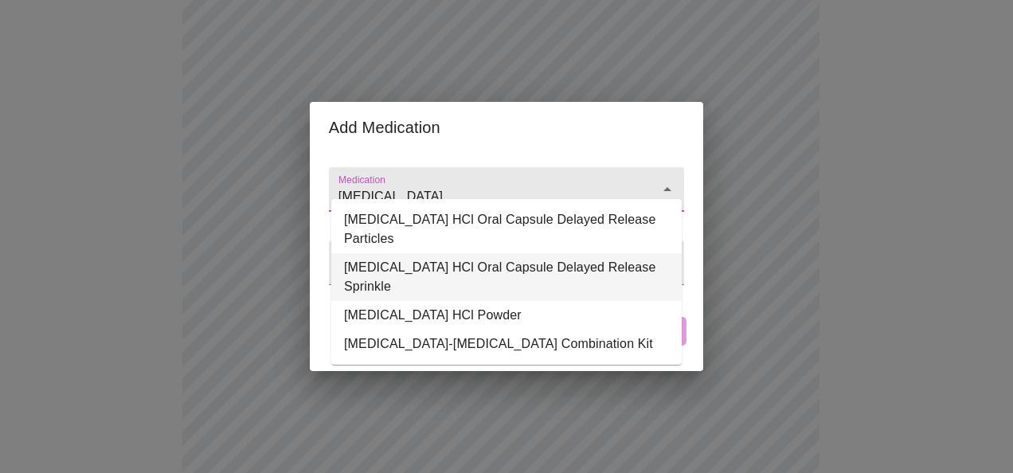
type input "Duloxetine"
click at [664, 346] on div "Cancel Add" at bounding box center [611, 331] width 159 height 48
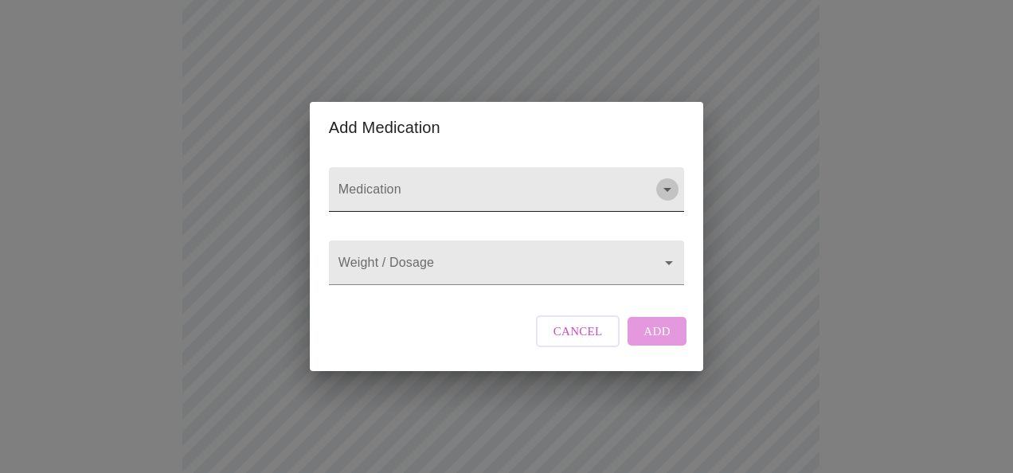
click at [673, 180] on icon "Open" at bounding box center [667, 189] width 19 height 19
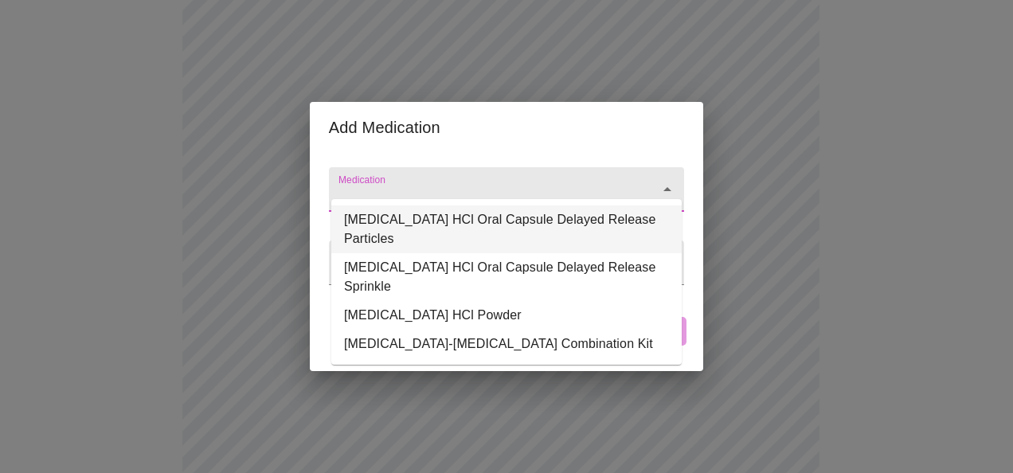
click at [491, 221] on li "DULoxetine HCl Oral Capsule Delayed Release Particles" at bounding box center [506, 230] width 351 height 48
type input "DULoxetine HCl Oral Capsule Delayed Release Particles"
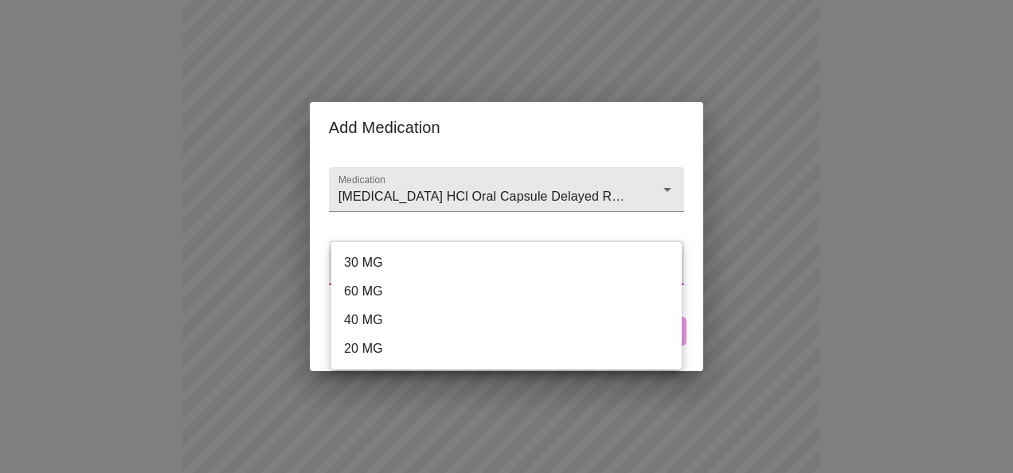
click at [546, 259] on body "MyMenopauseRx Appointments Messaging Labs Uploads Medications Community Refer a…" at bounding box center [506, 402] width 1001 height 1428
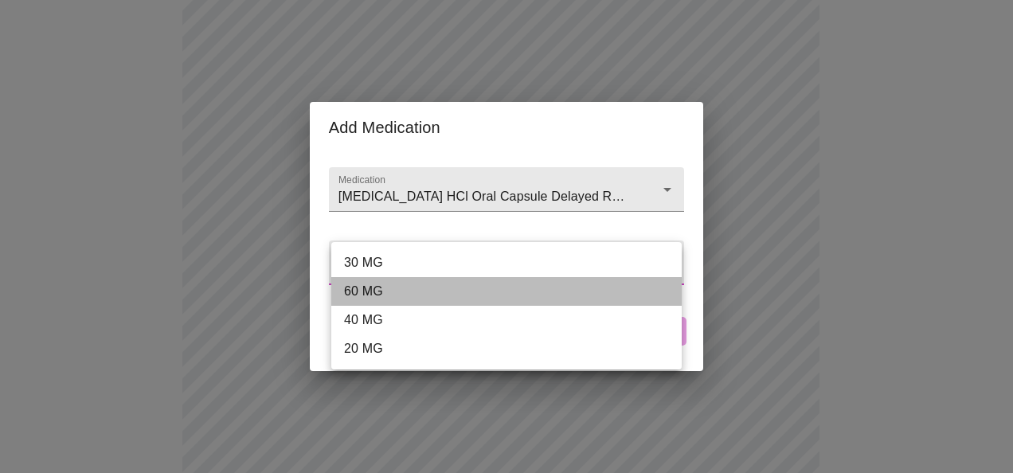
click at [433, 294] on li "60 MG" at bounding box center [506, 291] width 351 height 29
type input "60 MG"
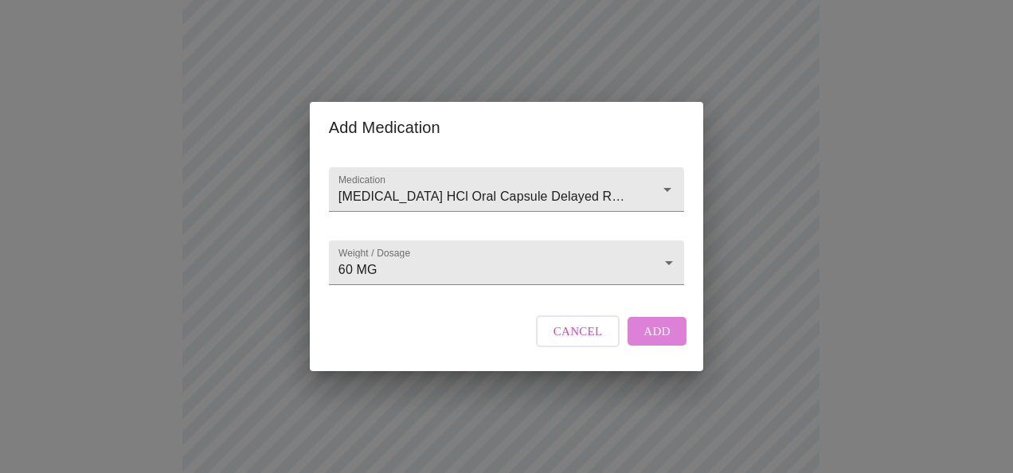
click at [676, 346] on button "Add" at bounding box center [657, 331] width 59 height 29
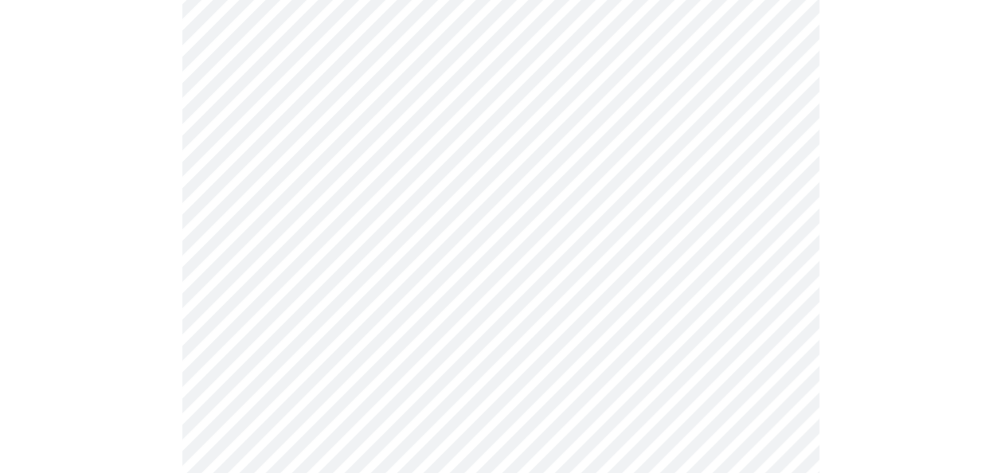
scroll to position [1013, 0]
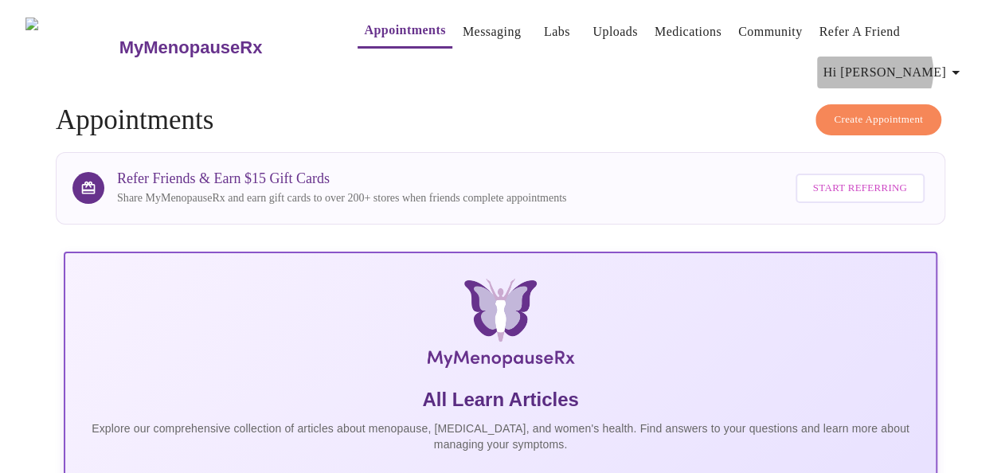
click at [930, 65] on span "Hi Marianne" at bounding box center [895, 72] width 142 height 22
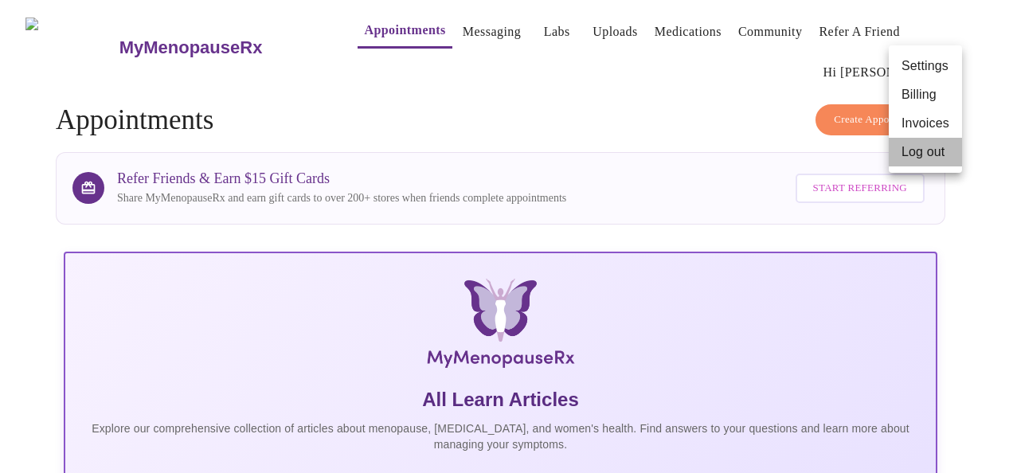
click at [932, 163] on li "Log out" at bounding box center [925, 152] width 73 height 29
